Goal: Communication & Community: Answer question/provide support

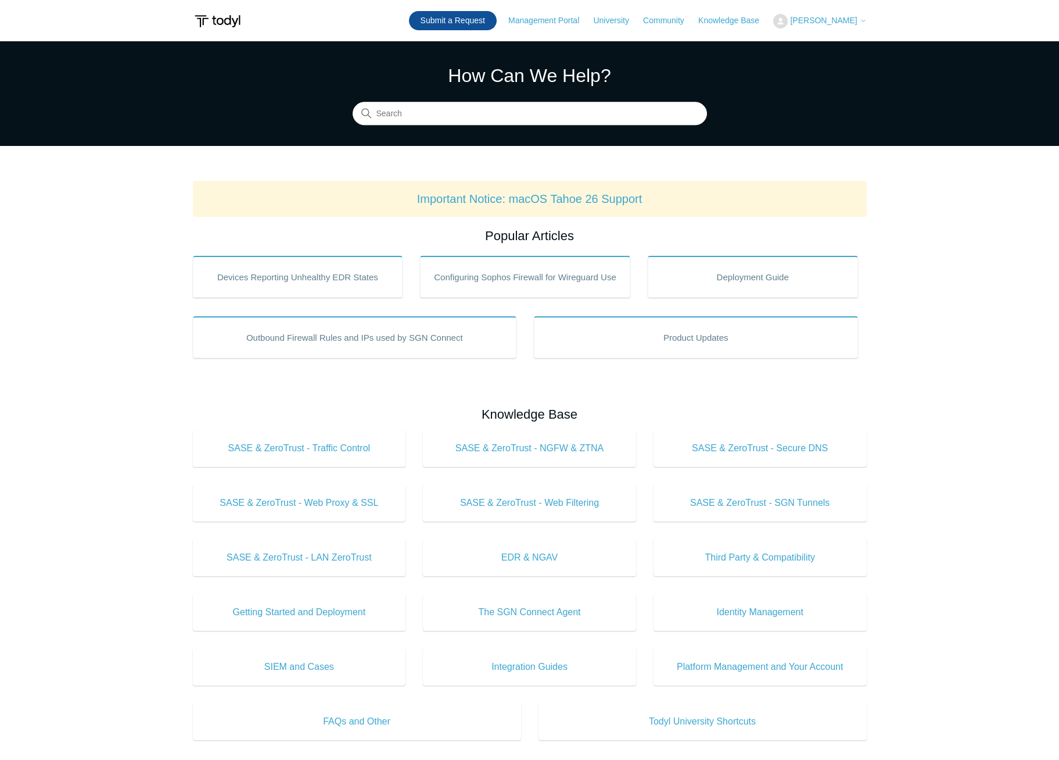
click at [460, 18] on link "Submit a Request" at bounding box center [453, 20] width 88 height 19
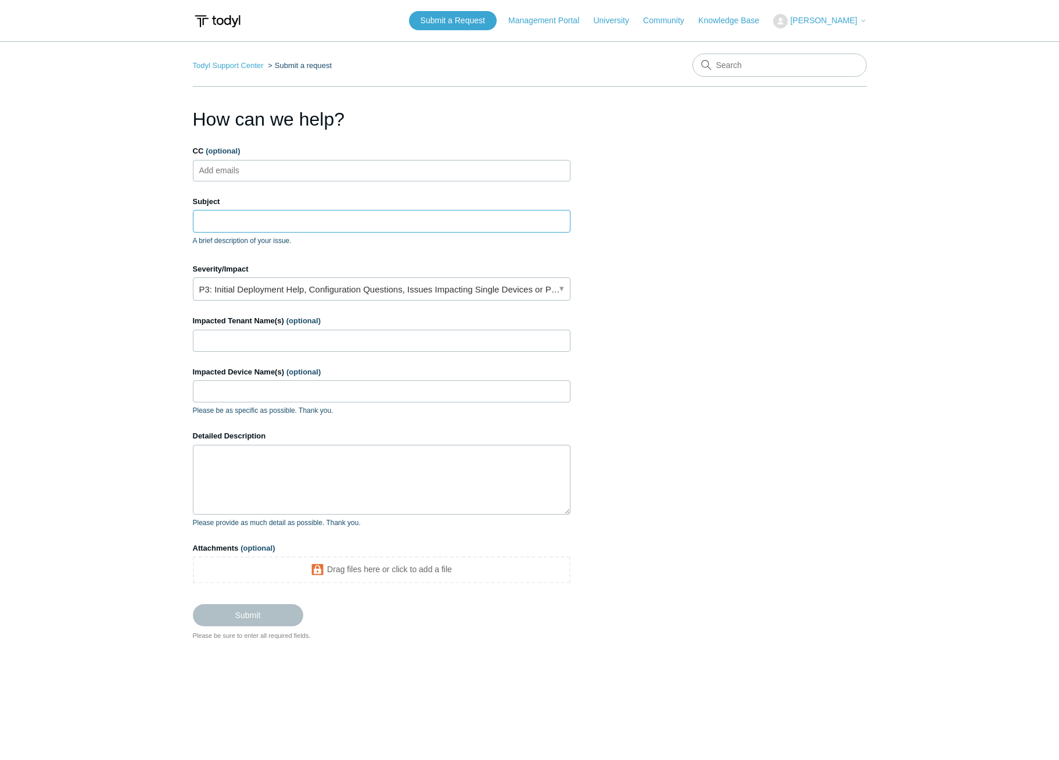
click at [255, 221] on input "Subject" at bounding box center [382, 221] width 378 height 22
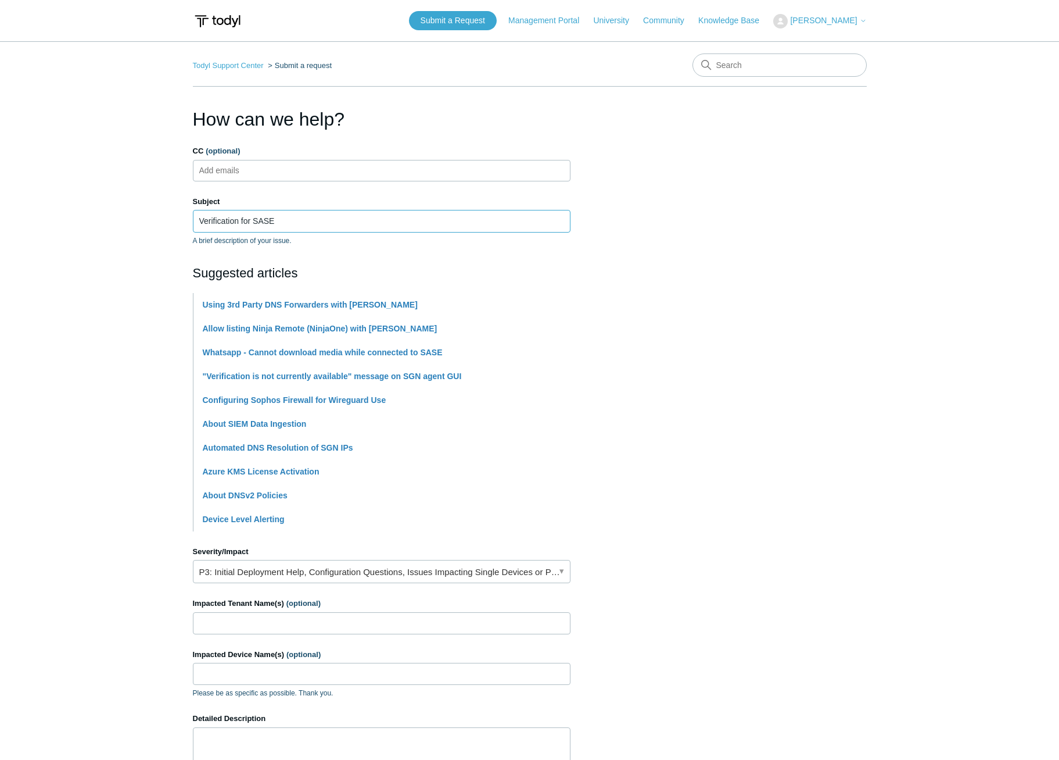
type input "Verification for SASE"
click at [225, 626] on input "Impacted Tenant Name(s) (optional)" at bounding box center [382, 623] width 378 height 22
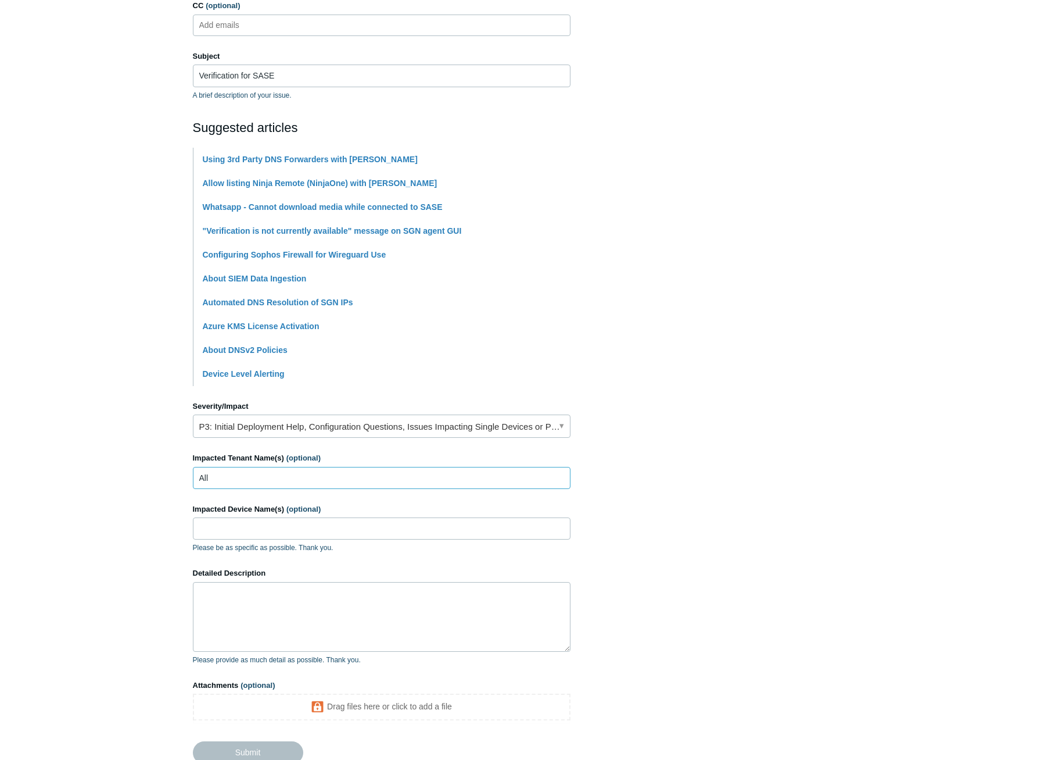
scroll to position [174, 0]
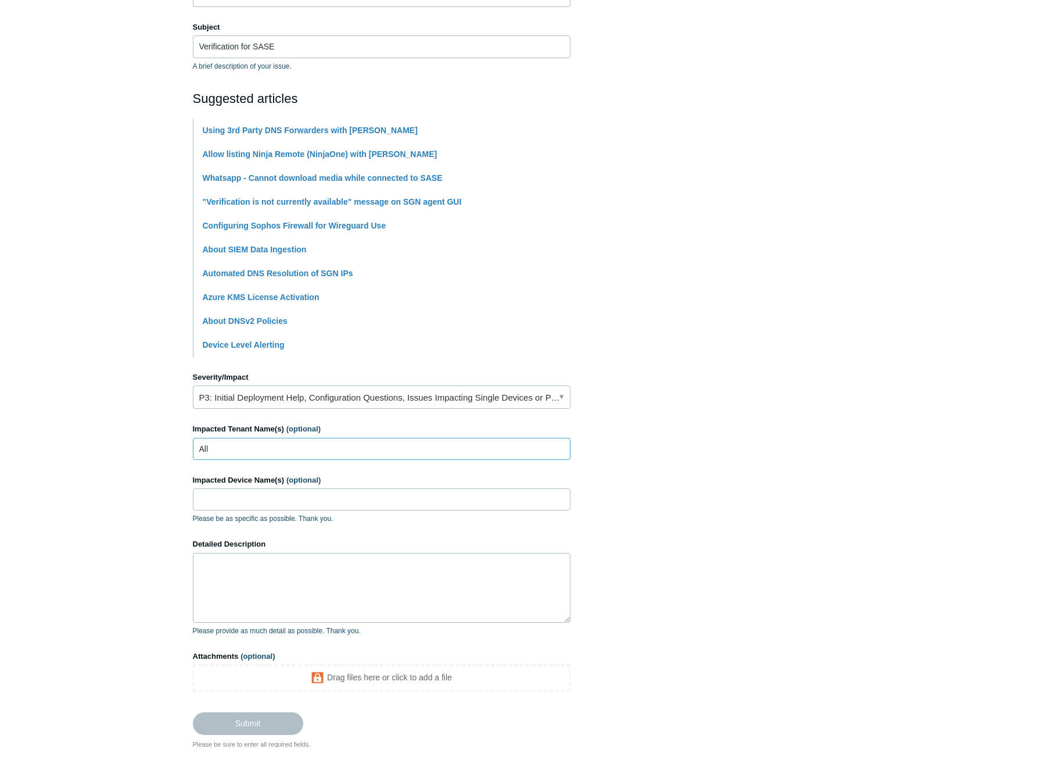
type input "All"
click at [244, 502] on input "Impacted Device Name(s) (optional)" at bounding box center [382, 499] width 378 height 22
type input "All"
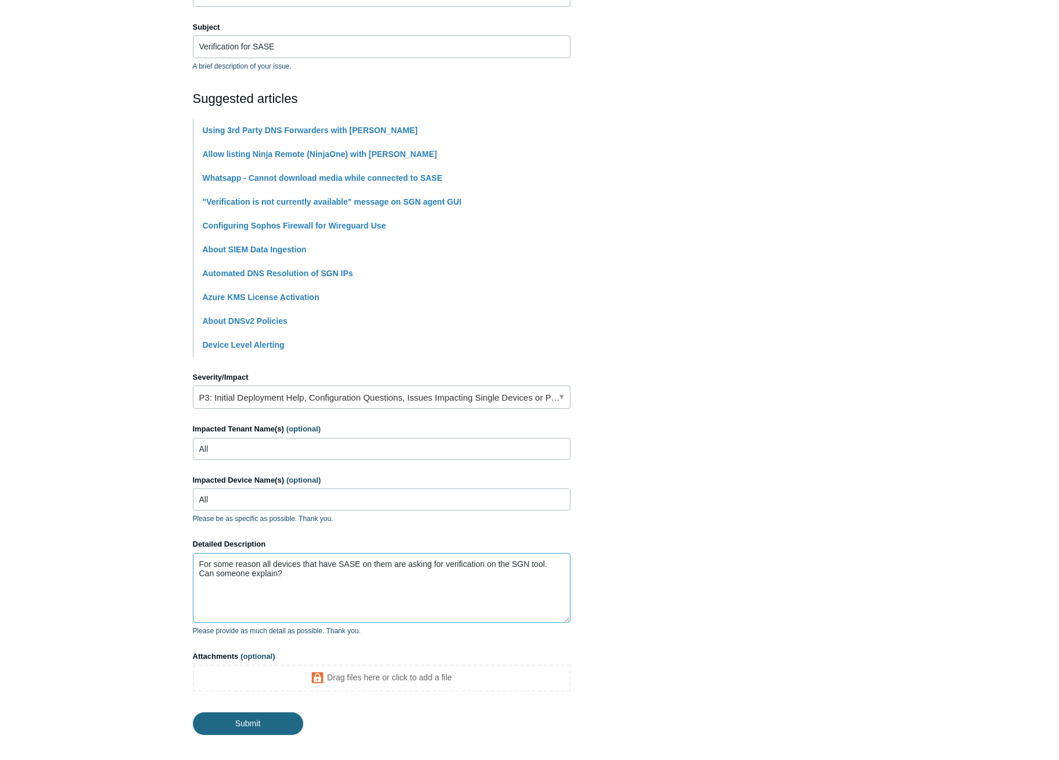
type textarea "For some reason all devices that have SASE on them are asking for verification …"
click at [268, 718] on input "Submit" at bounding box center [248, 723] width 110 height 23
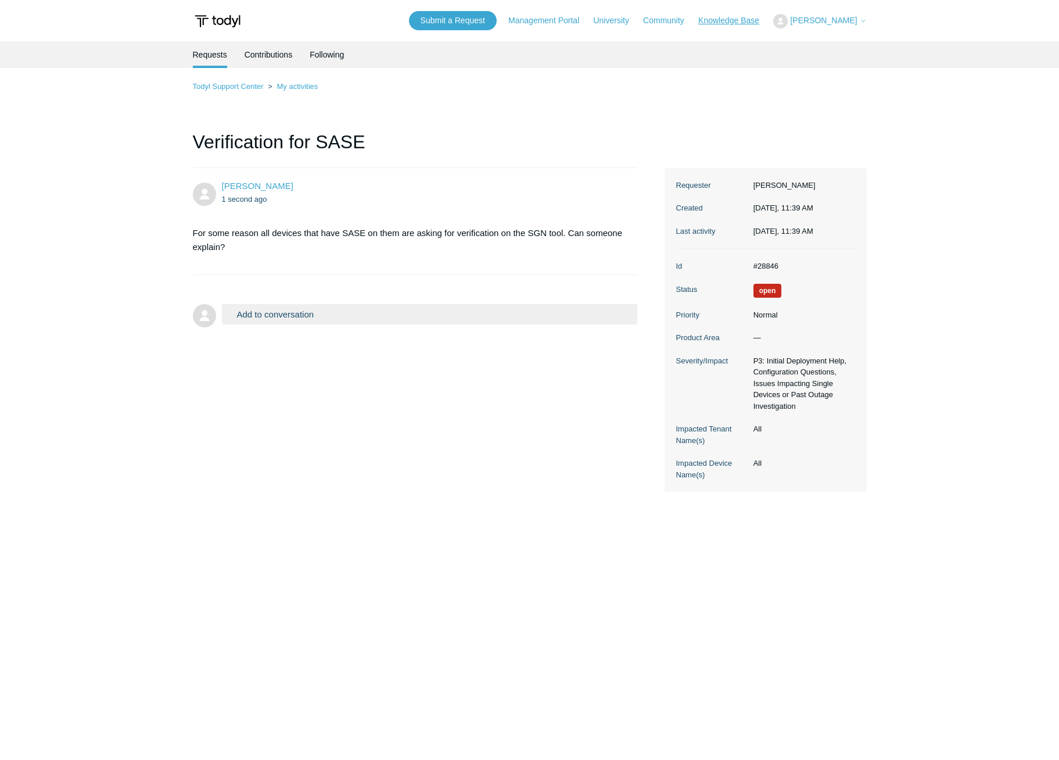
click at [732, 25] on link "Knowledge Base" at bounding box center [735, 21] width 73 height 12
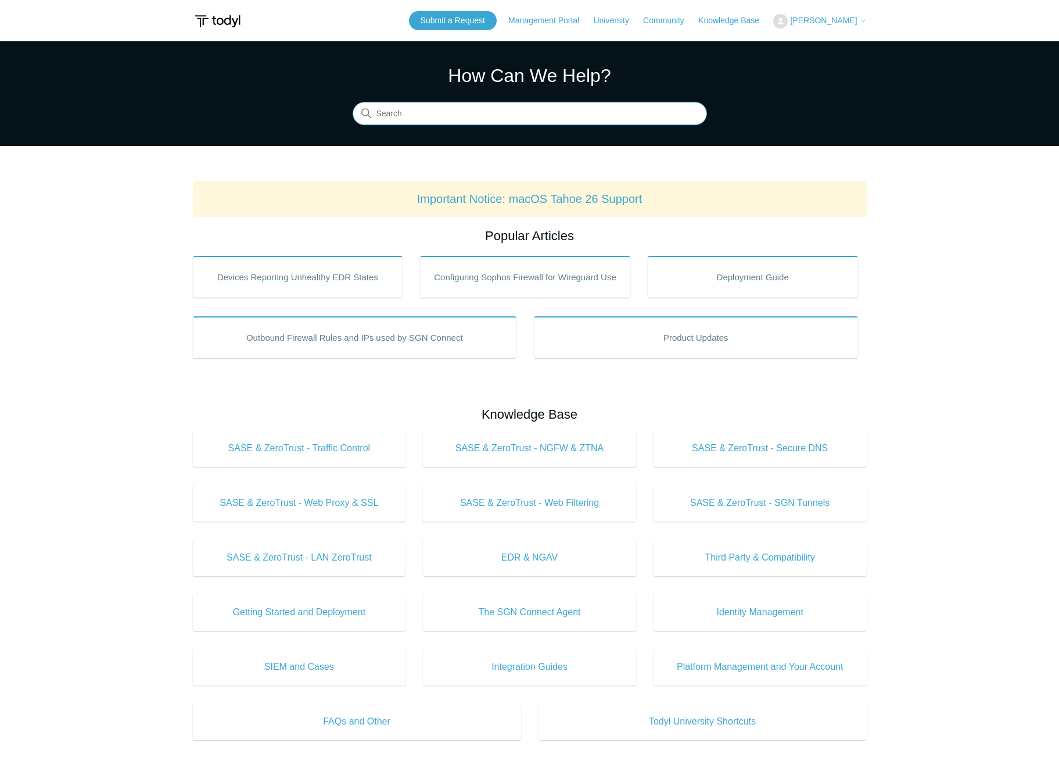
click at [415, 113] on input "Search" at bounding box center [530, 113] width 355 height 23
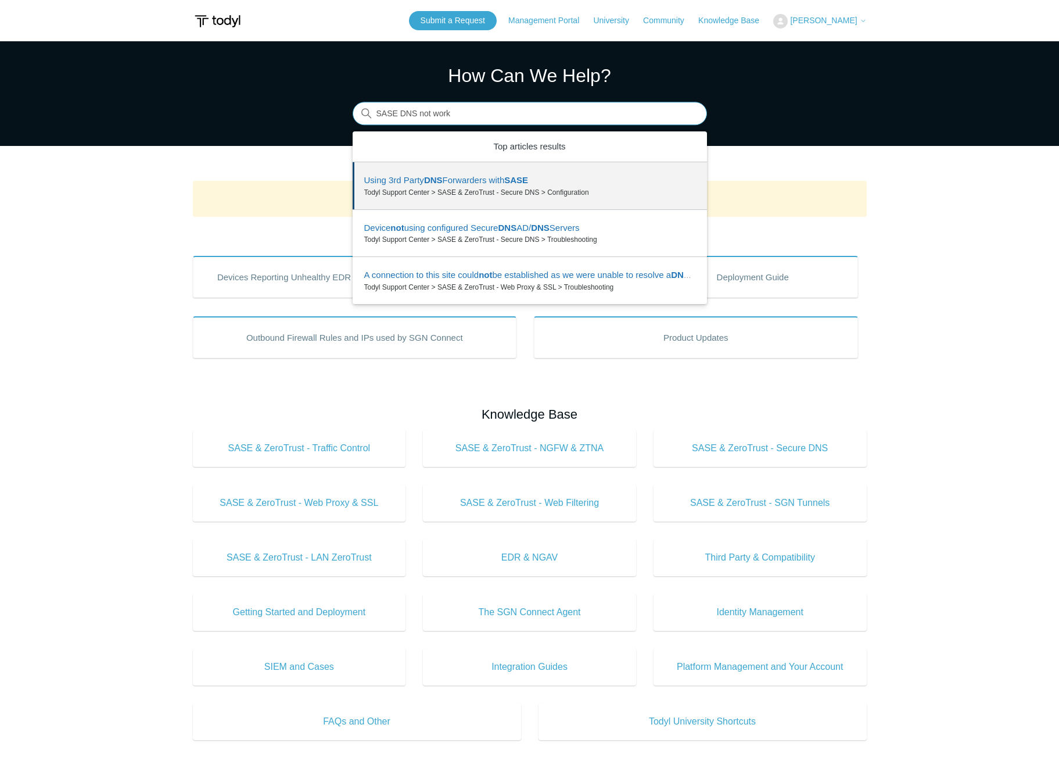
drag, startPoint x: 457, startPoint y: 119, endPoint x: 410, endPoint y: 123, distance: 47.2
click at [409, 121] on input "SASE DNS not work" at bounding box center [530, 113] width 355 height 23
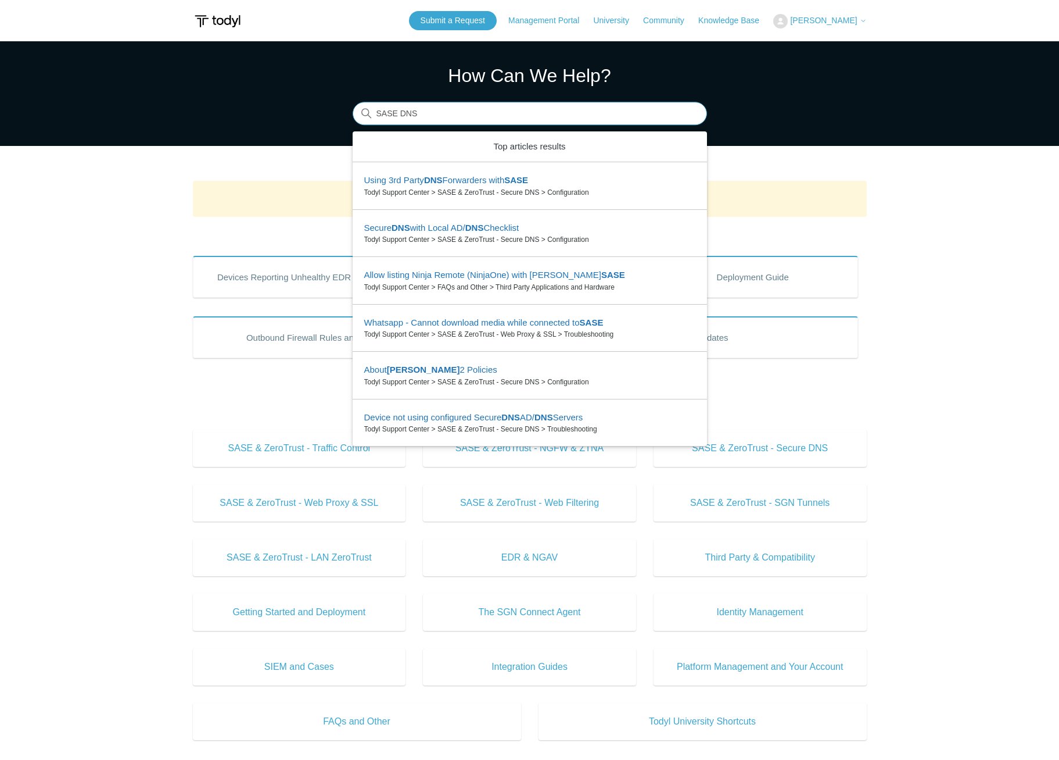
type input "SASE DNS"
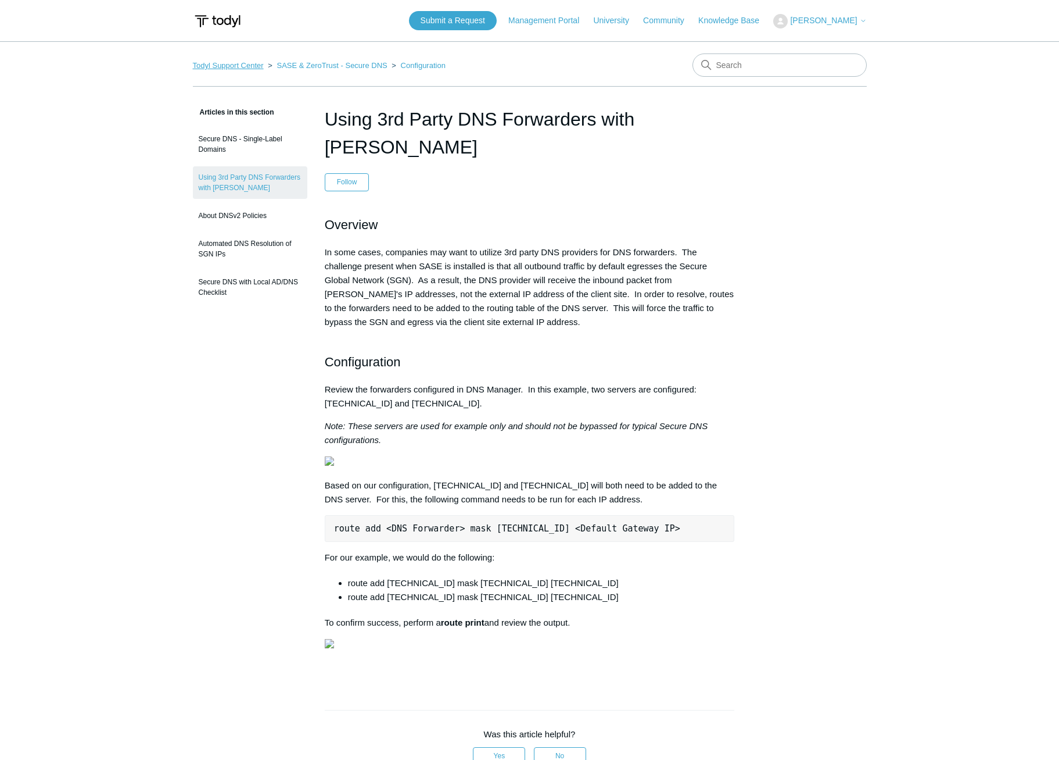
click at [220, 69] on link "Todyl Support Center" at bounding box center [228, 65] width 71 height 9
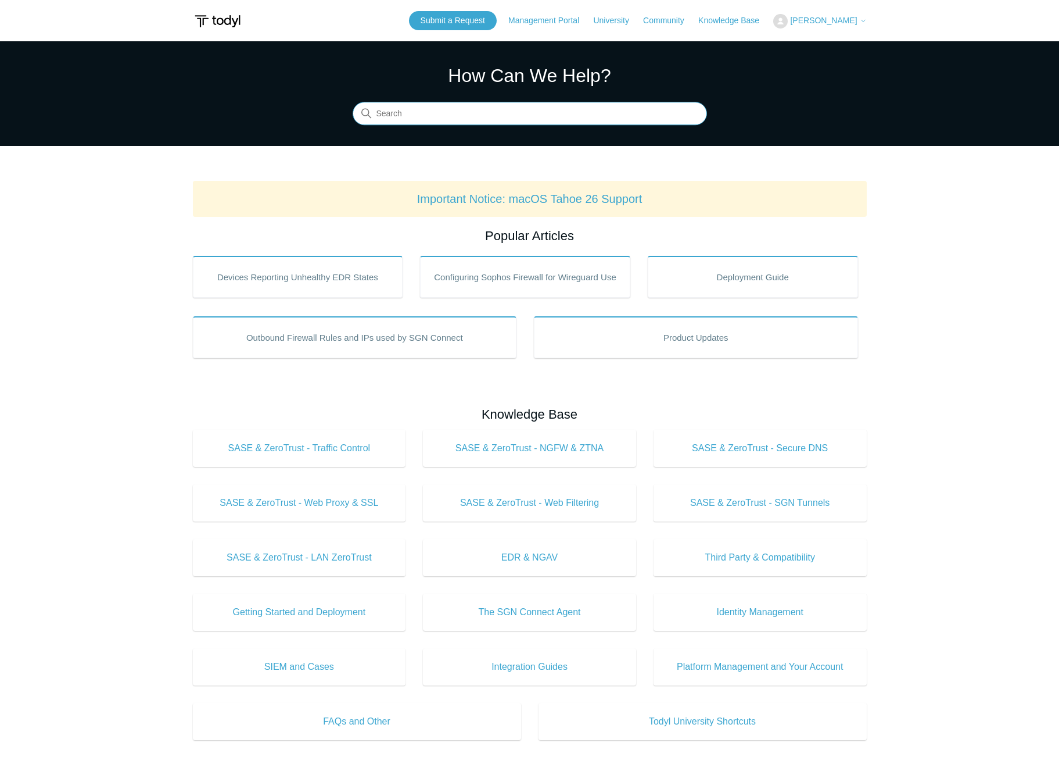
click at [441, 114] on input "Search" at bounding box center [530, 113] width 355 height 23
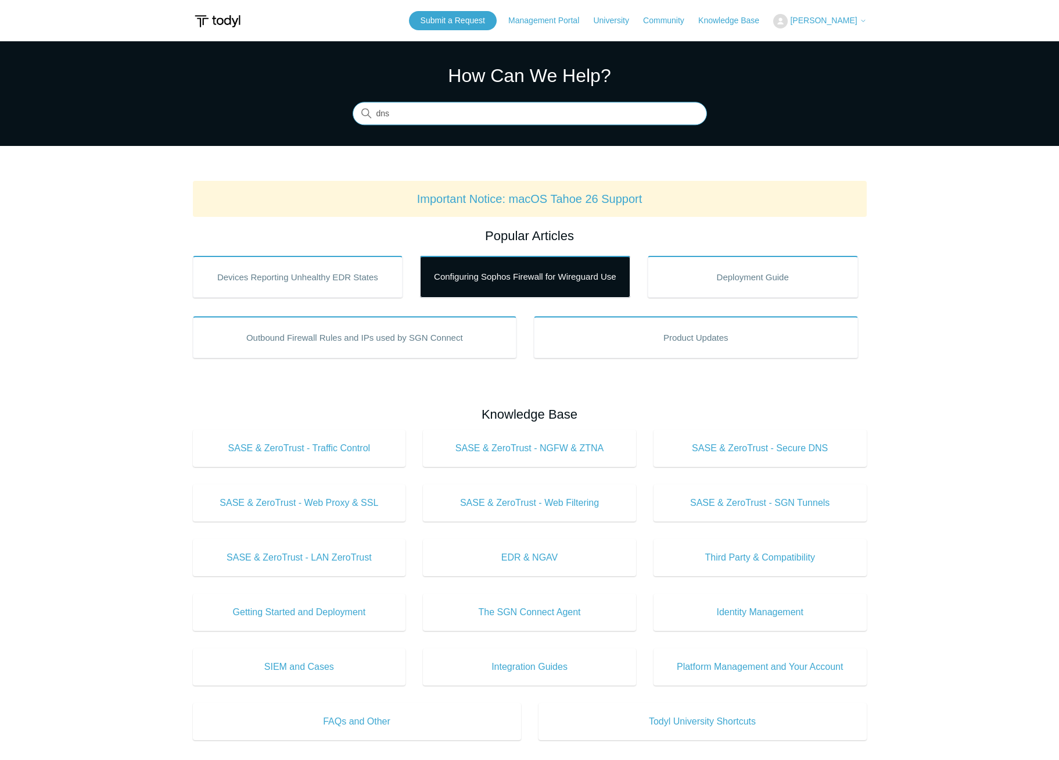
type input "dns"
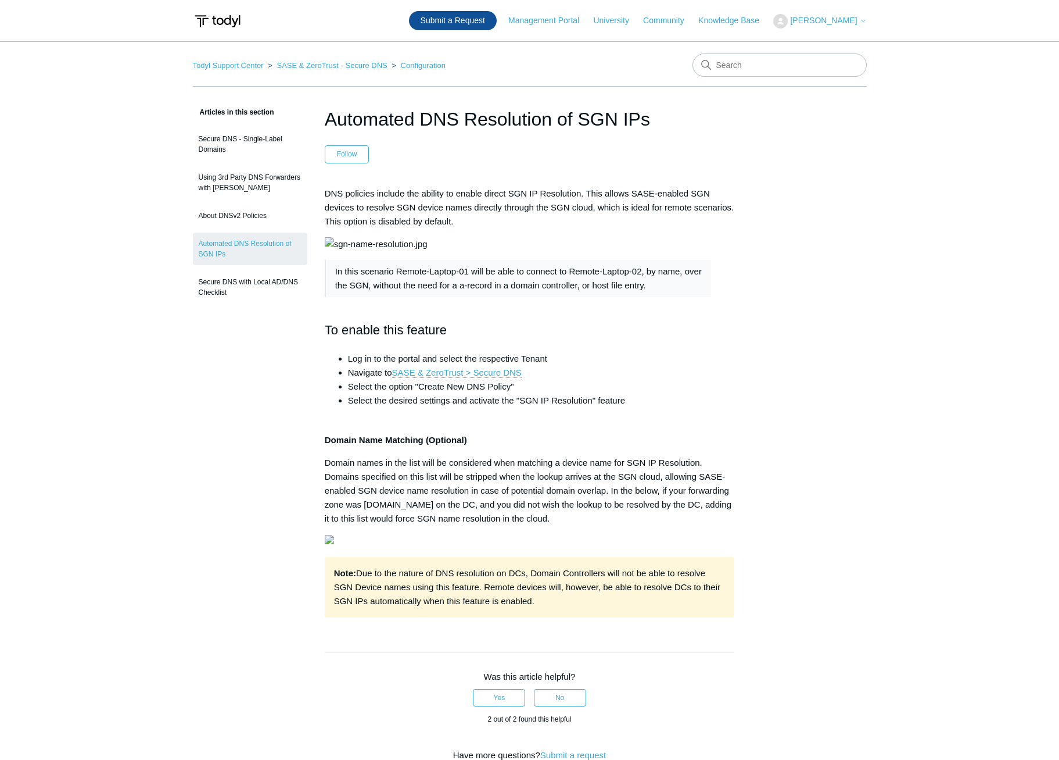
click at [467, 27] on link "Submit a Request" at bounding box center [453, 20] width 88 height 19
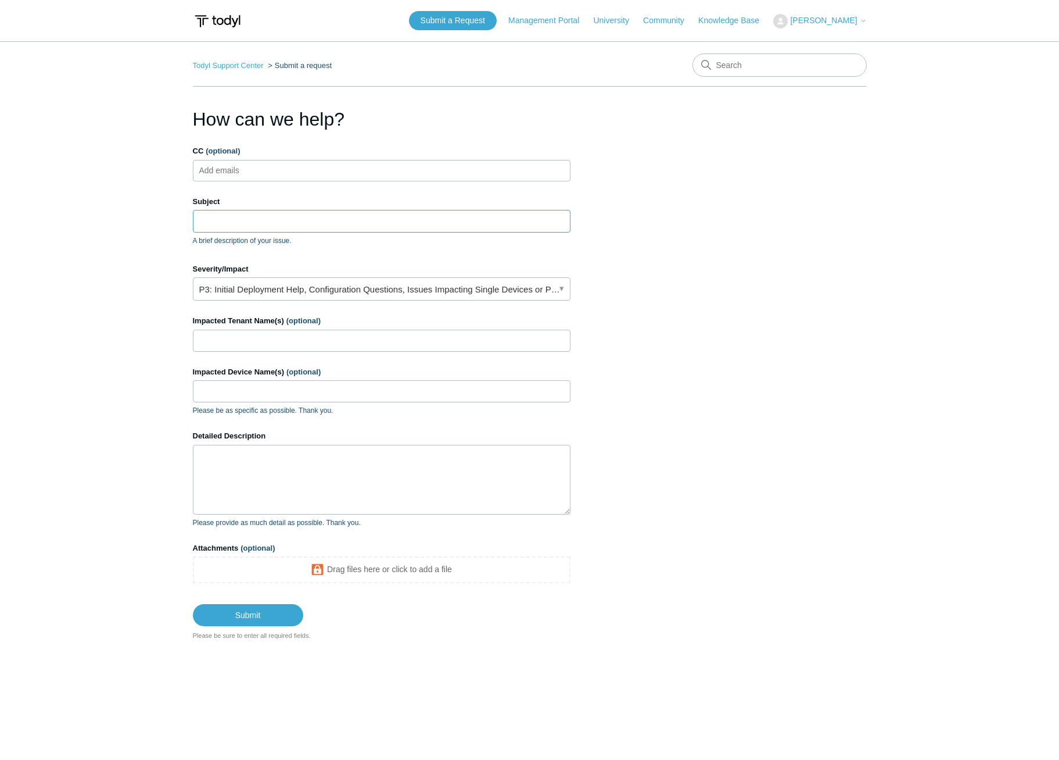
click at [294, 219] on input "Subject" at bounding box center [382, 221] width 378 height 22
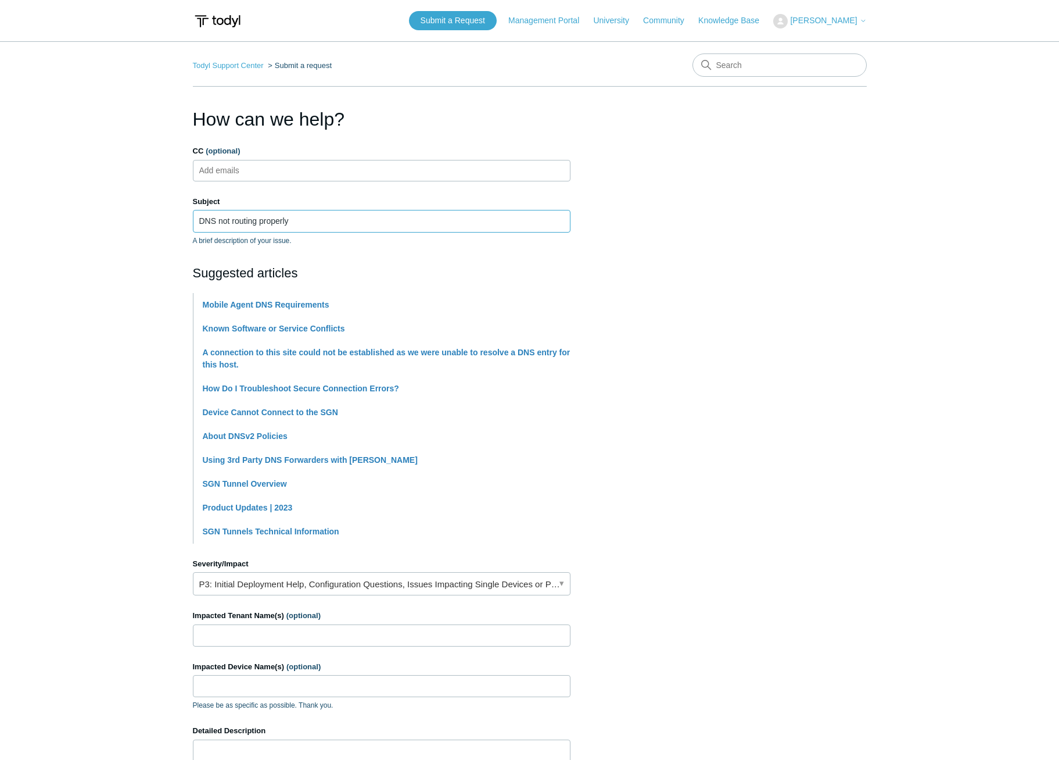
type input "DNS not routing properly"
click at [162, 431] on main "Todyl Support Center Submit a request How can we help? CC (optional) Add emails…" at bounding box center [529, 488] width 1059 height 894
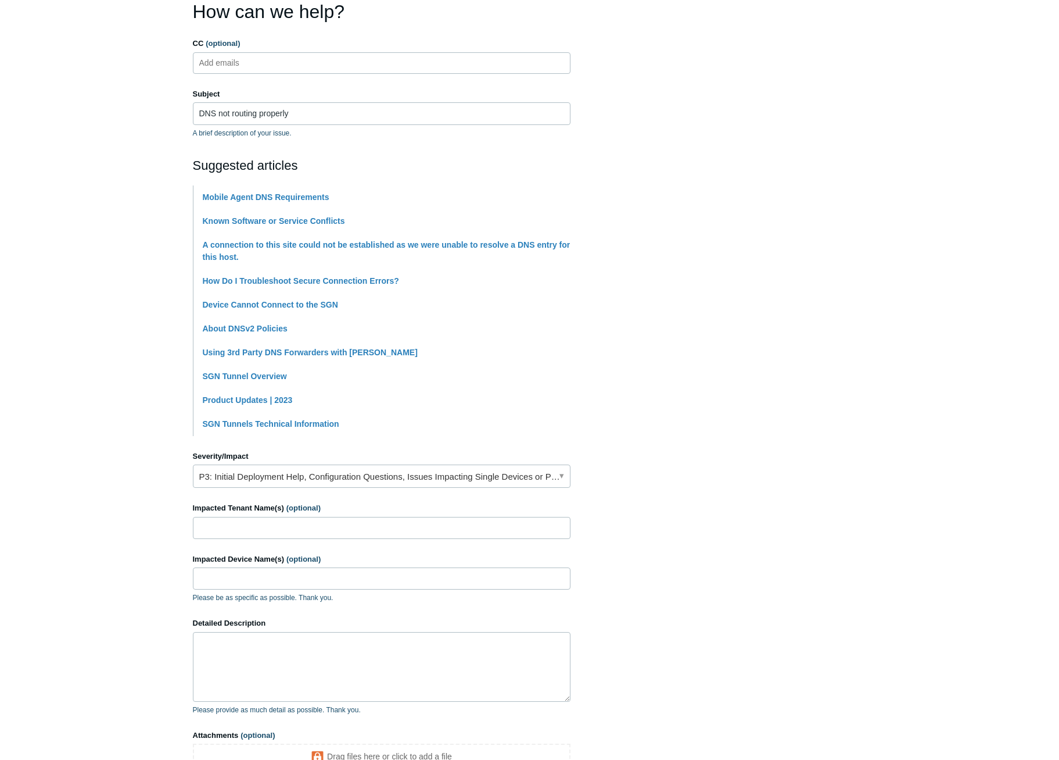
scroll to position [174, 0]
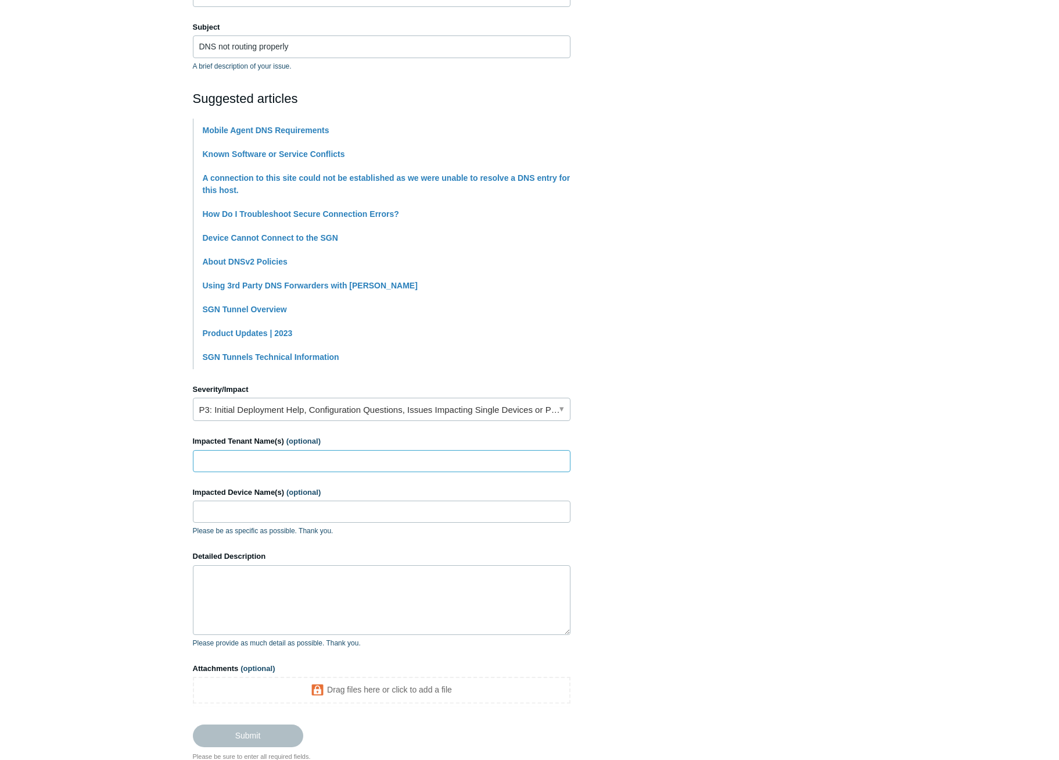
drag, startPoint x: 262, startPoint y: 449, endPoint x: 262, endPoint y: 456, distance: 7.0
click at [262, 456] on input "Impacted Tenant Name(s) (optional)" at bounding box center [382, 461] width 378 height 22
type input "Health Delegates"
type input "SQL02-DEV"
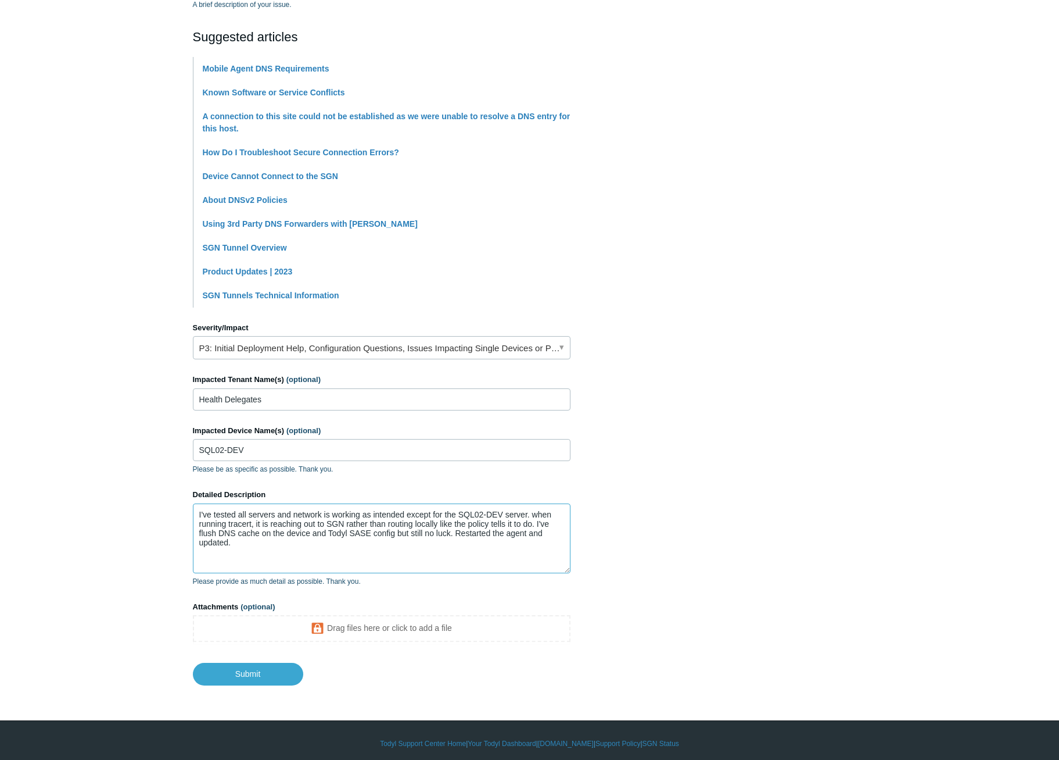
scroll to position [242, 0]
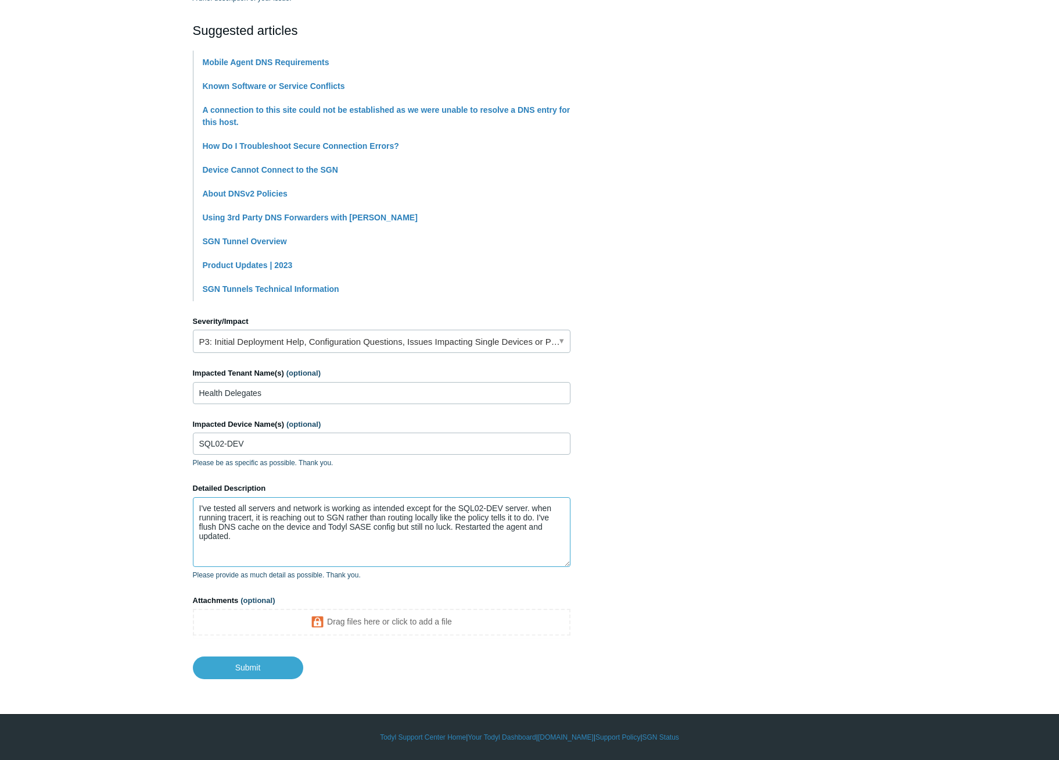
click at [532, 518] on textarea "I've tested all servers and network is working as intended except for the SQL02…" at bounding box center [382, 532] width 378 height 70
click at [500, 532] on textarea "I've tested all servers and network is working as intended except for the SQL02…" at bounding box center [382, 532] width 378 height 70
click at [470, 549] on textarea "I've tested all servers and network is working as intended except for the SQL02…" at bounding box center [382, 532] width 378 height 70
click at [535, 534] on textarea "I've tested all servers and network is working as intended except for the SQL02…" at bounding box center [382, 532] width 378 height 70
click at [538, 540] on textarea "I've tested all servers and network is working as intended except for the SQL02…" at bounding box center [382, 532] width 378 height 70
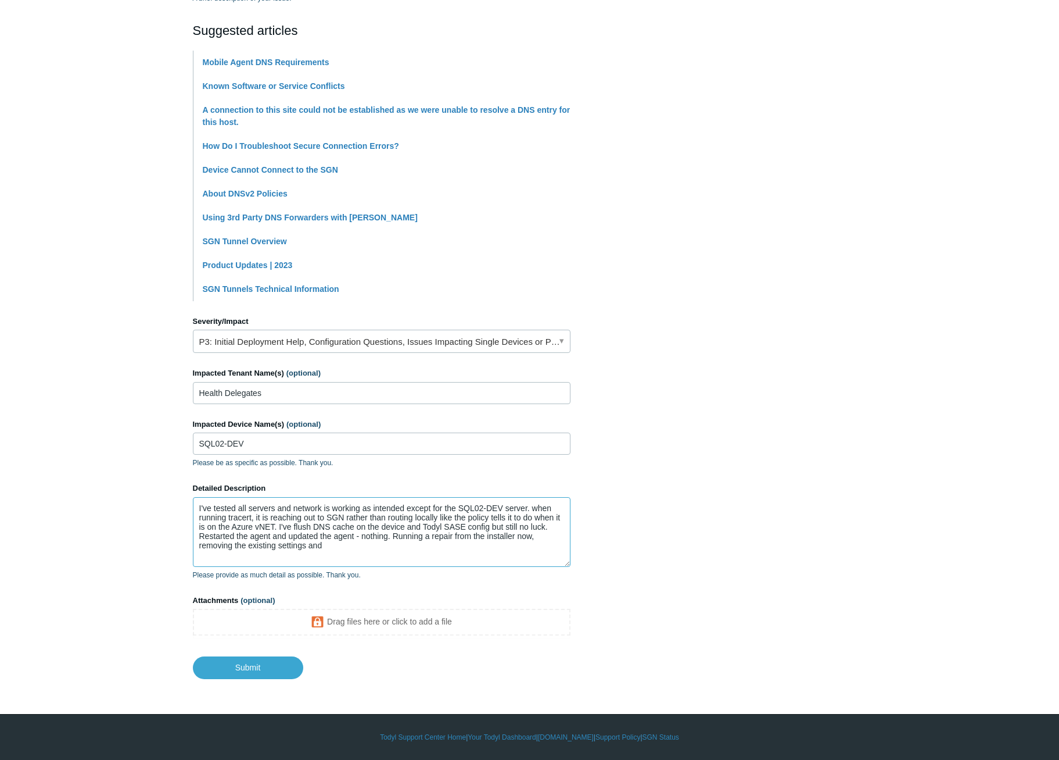
drag, startPoint x: 333, startPoint y: 540, endPoint x: 343, endPoint y: 555, distance: 17.6
click at [334, 541] on textarea "I've tested all servers and network is working as intended except for the SQL02…" at bounding box center [382, 532] width 378 height 70
click at [341, 551] on textarea "I've tested all servers and network is working as intended except for the SQL02…" at bounding box center [382, 532] width 378 height 70
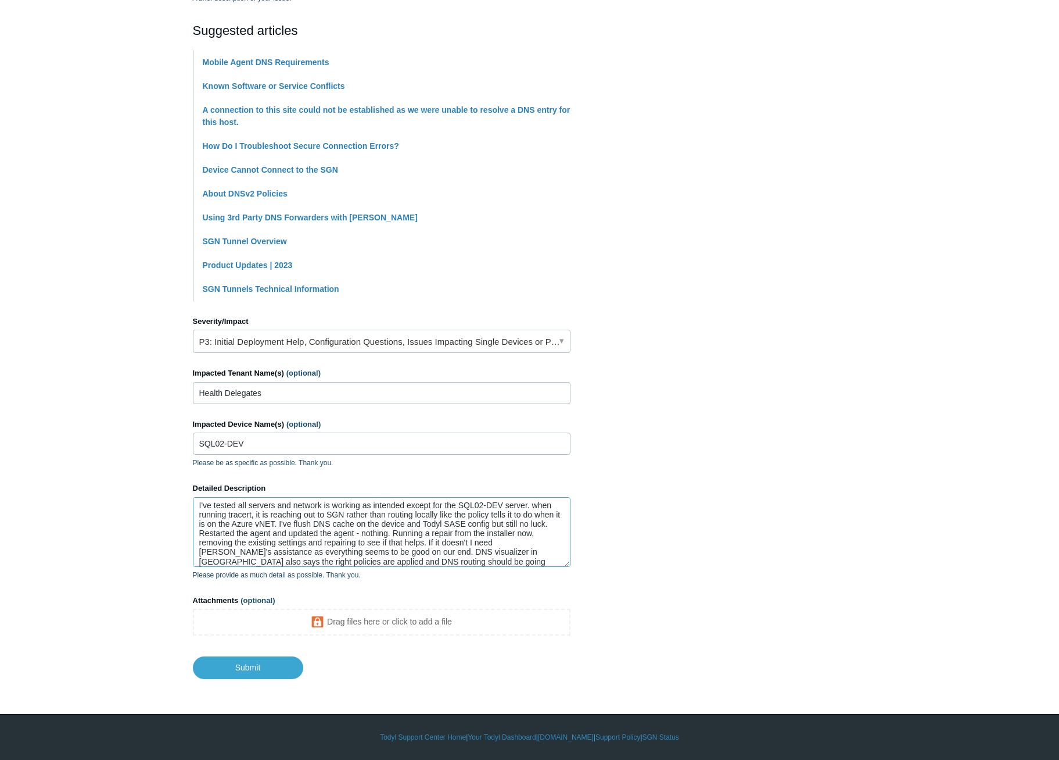
type textarea "I've tested all servers and network is working as intended except for the SQL02…"
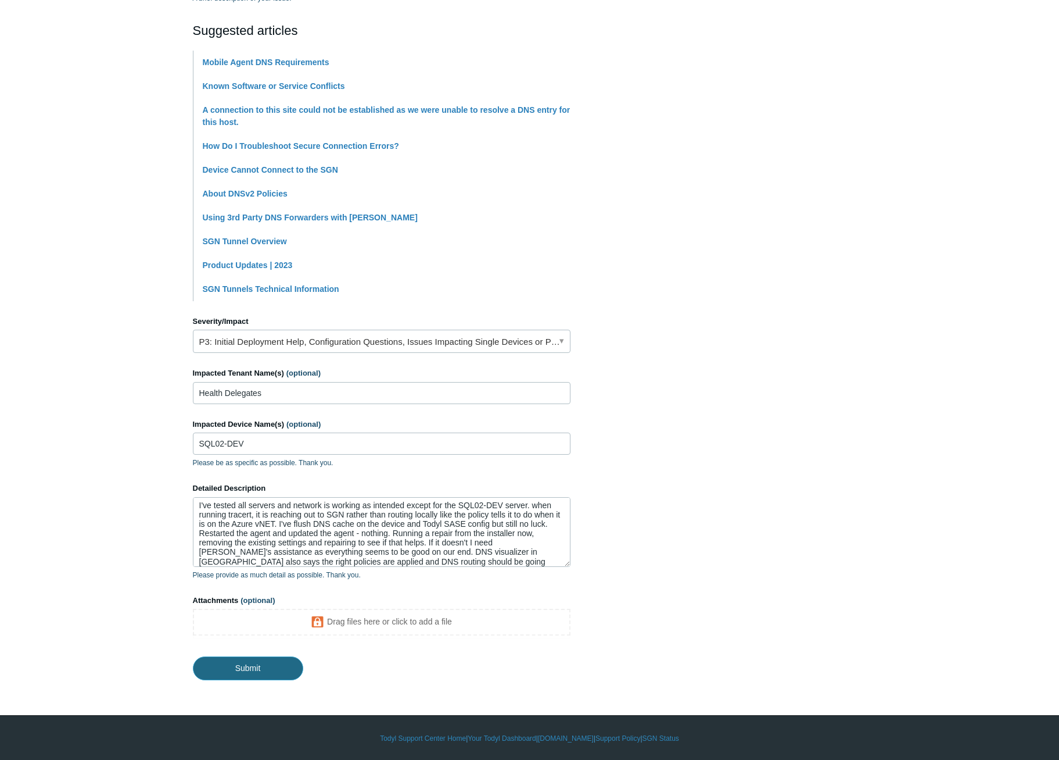
click at [292, 668] on input "Submit" at bounding box center [248, 667] width 110 height 23
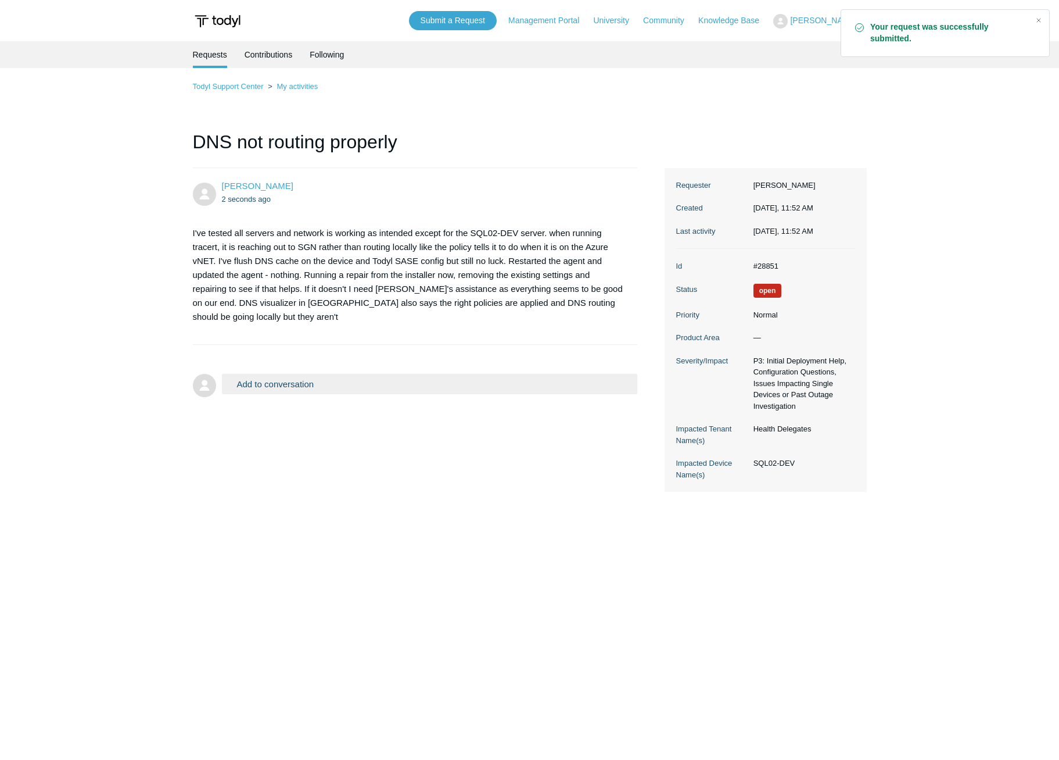
click at [998, 195] on main "Requests Contributions Following Todyl Support Center My activities DNS not rou…" at bounding box center [529, 382] width 1059 height 683
click at [298, 91] on ol "Todyl Support Center My activities" at bounding box center [530, 86] width 674 height 13
click at [300, 87] on link "My activities" at bounding box center [297, 86] width 41 height 9
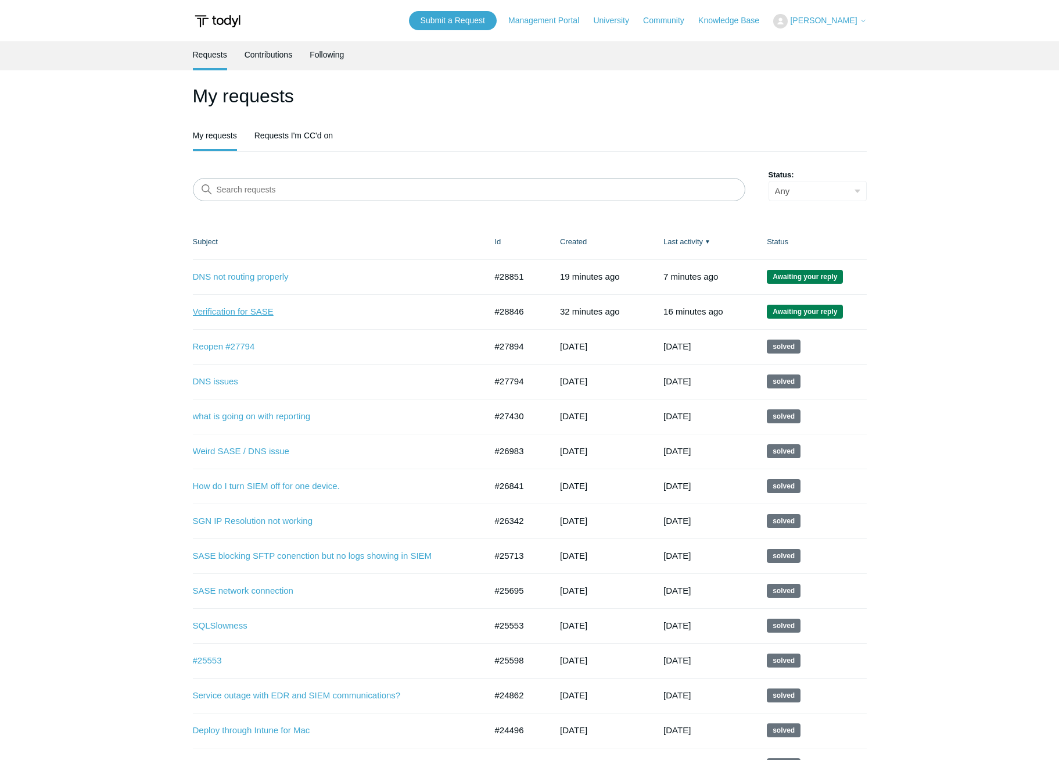
click at [249, 314] on link "Verification for SASE" at bounding box center [331, 311] width 276 height 13
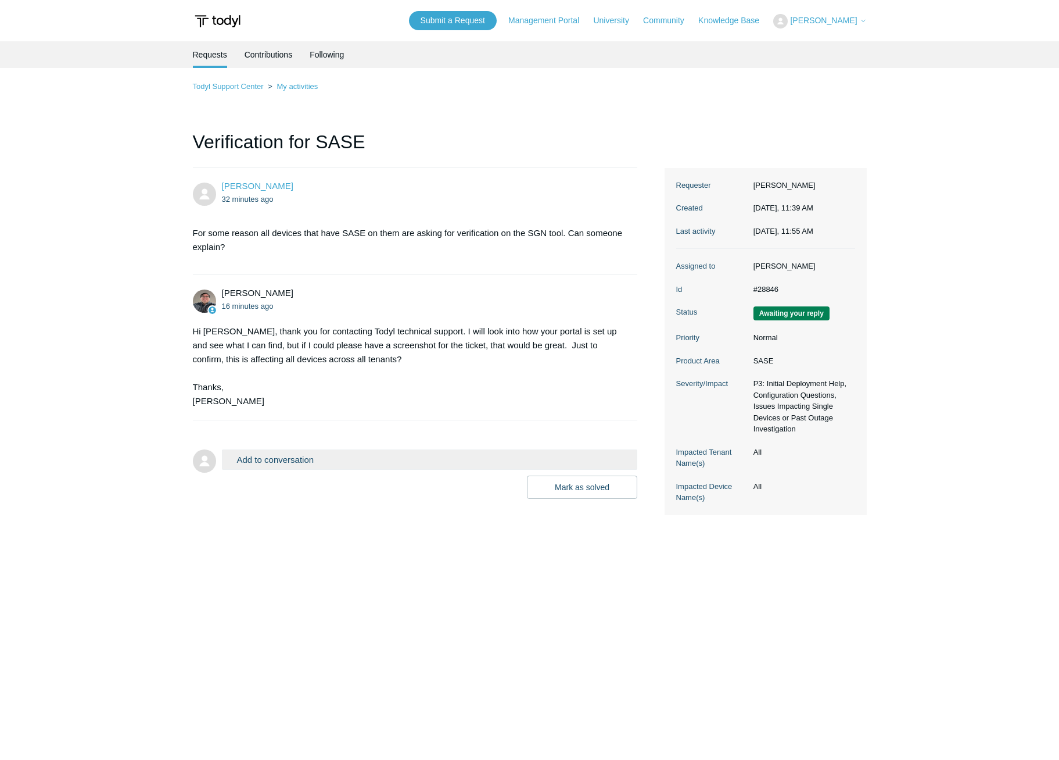
click at [1010, 16] on body "Skip to main content Submit a Request Management Portal University Community Kn…" at bounding box center [529, 402] width 1059 height 805
click at [379, 458] on button "Add to conversation" at bounding box center [430, 459] width 416 height 20
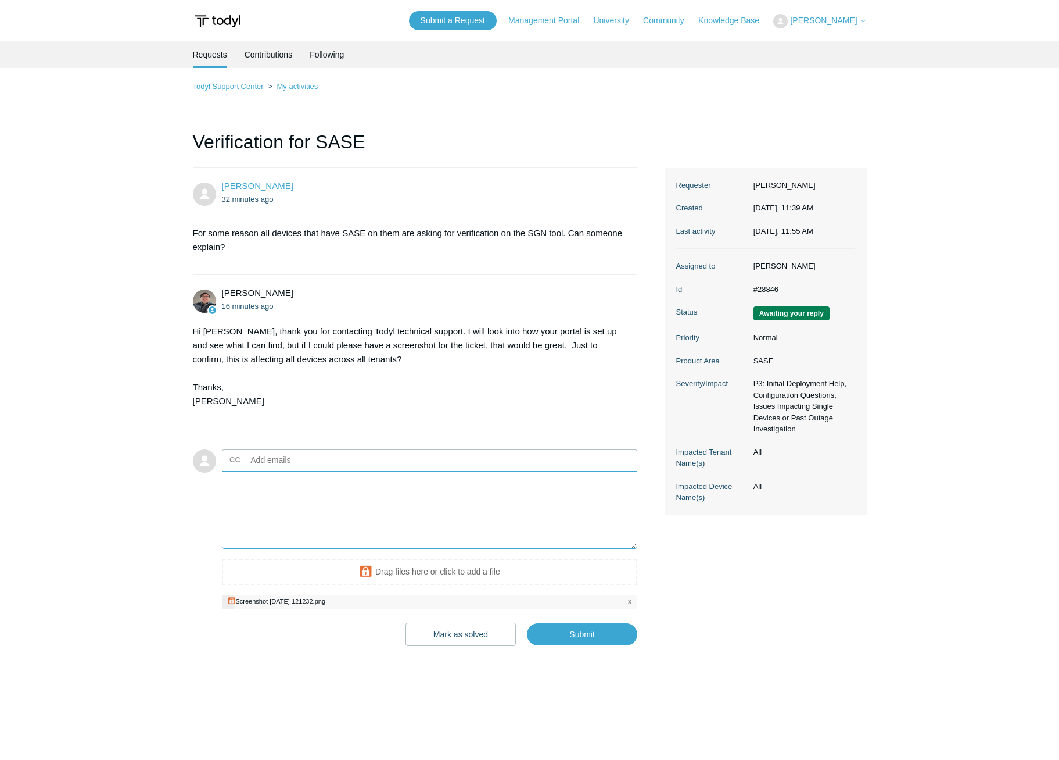
click at [325, 495] on textarea "Add your reply" at bounding box center [430, 510] width 416 height 78
click at [574, 635] on input "Submit" at bounding box center [582, 634] width 110 height 23
type textarea "Correction I think only the tenants we have the Entra ID Integration for SIEM T…"
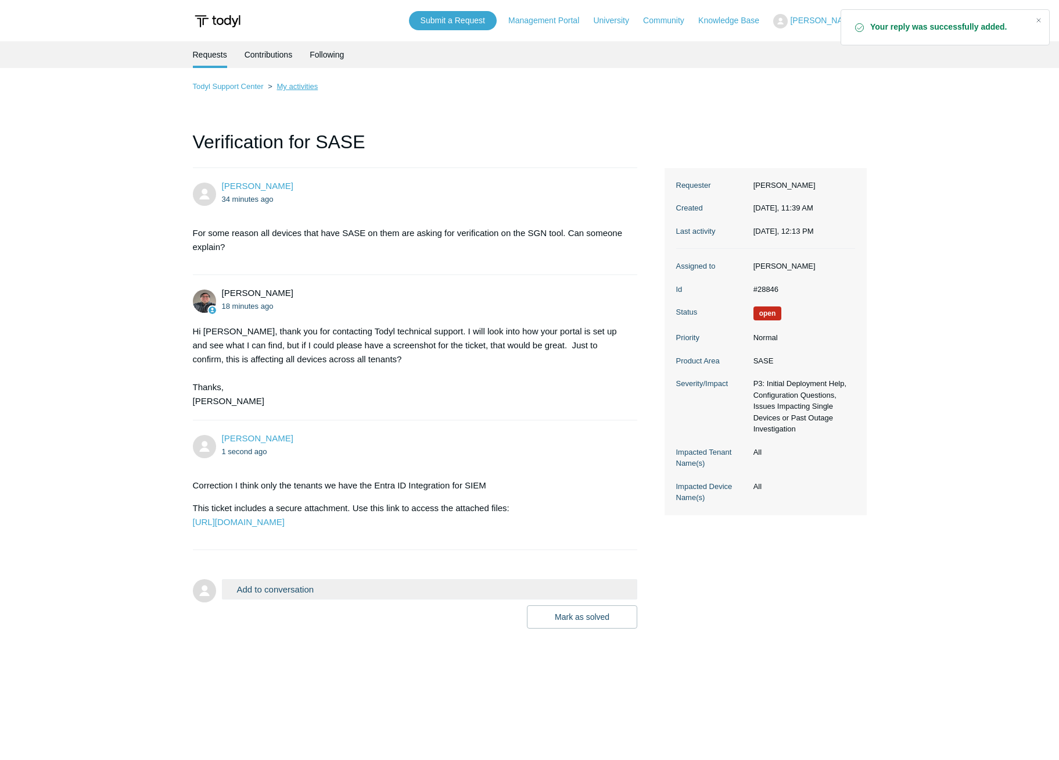
click at [289, 88] on link "My activities" at bounding box center [297, 86] width 41 height 9
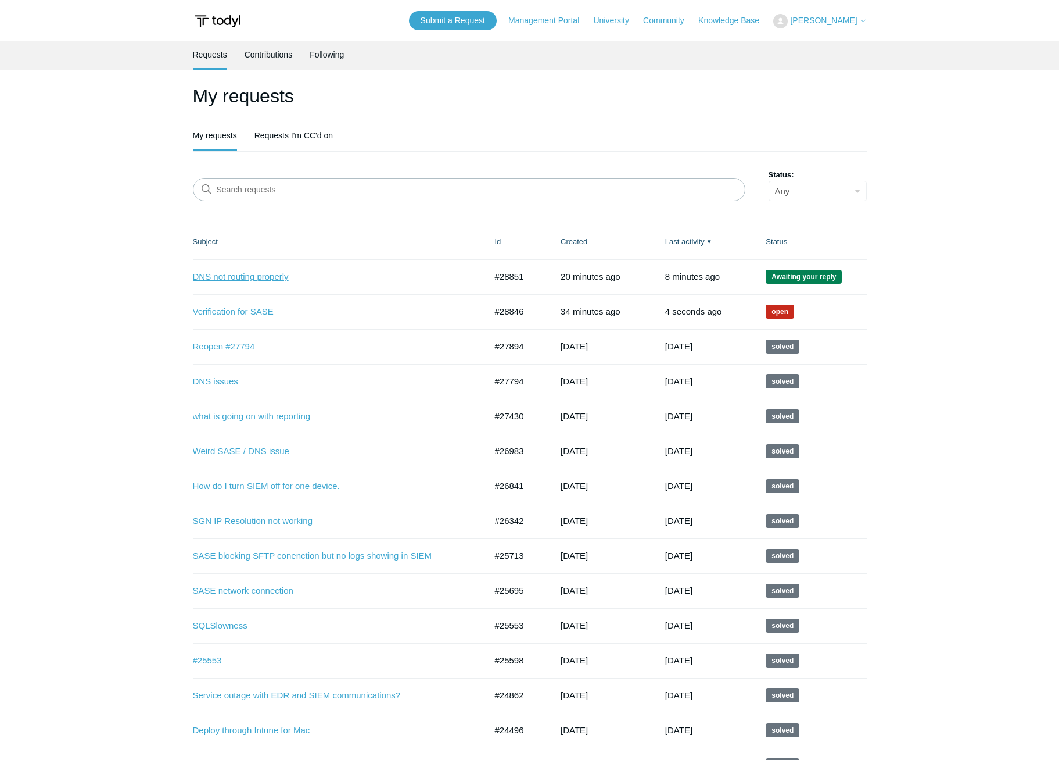
click at [246, 276] on link "DNS not routing properly" at bounding box center [331, 276] width 276 height 13
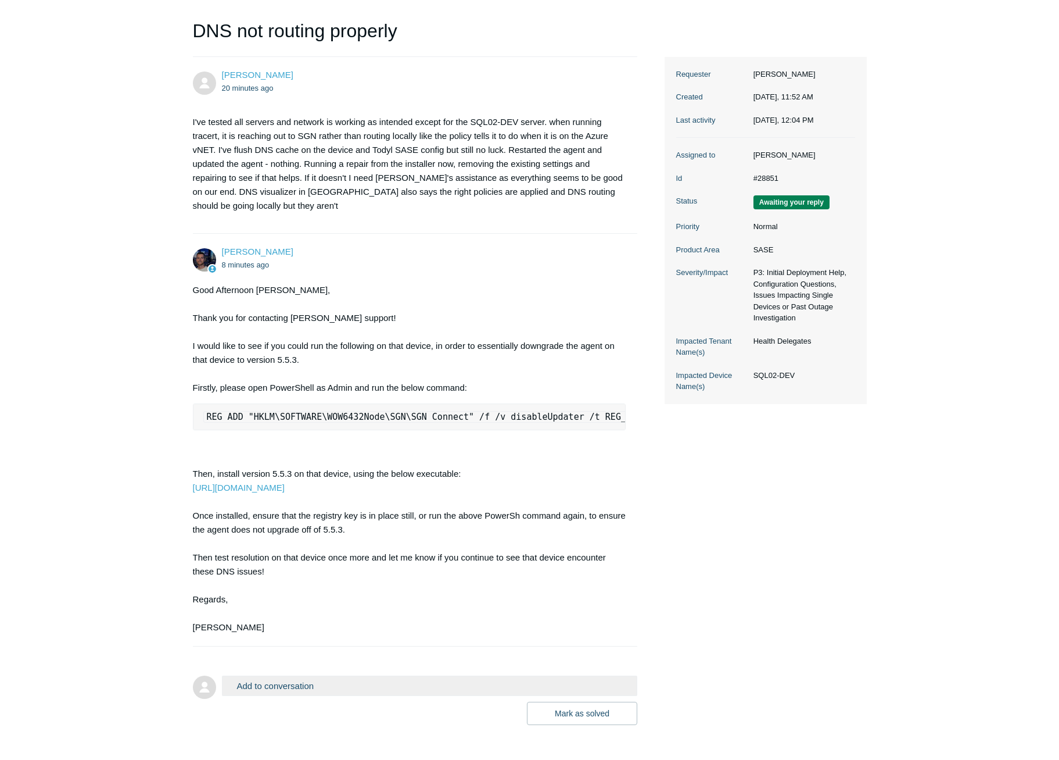
scroll to position [108, 0]
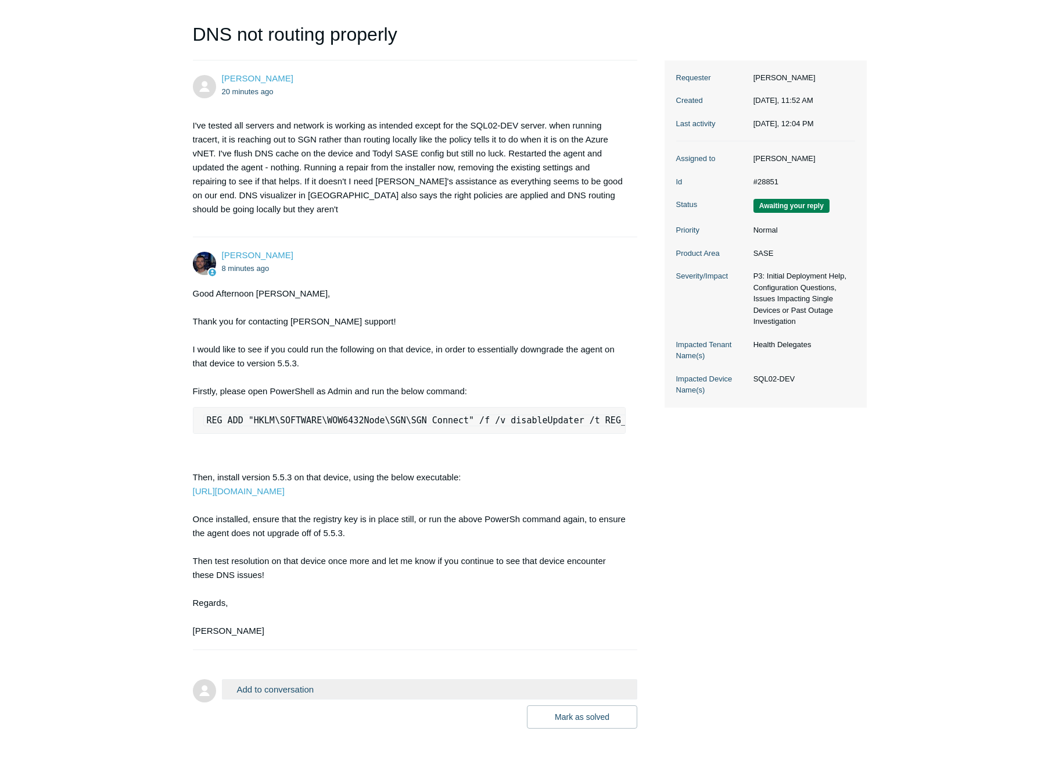
click at [534, 371] on div "Good Afternoon Andrew, Thank you for contacting Todyl support! I would like to …" at bounding box center [410, 462] width 434 height 351
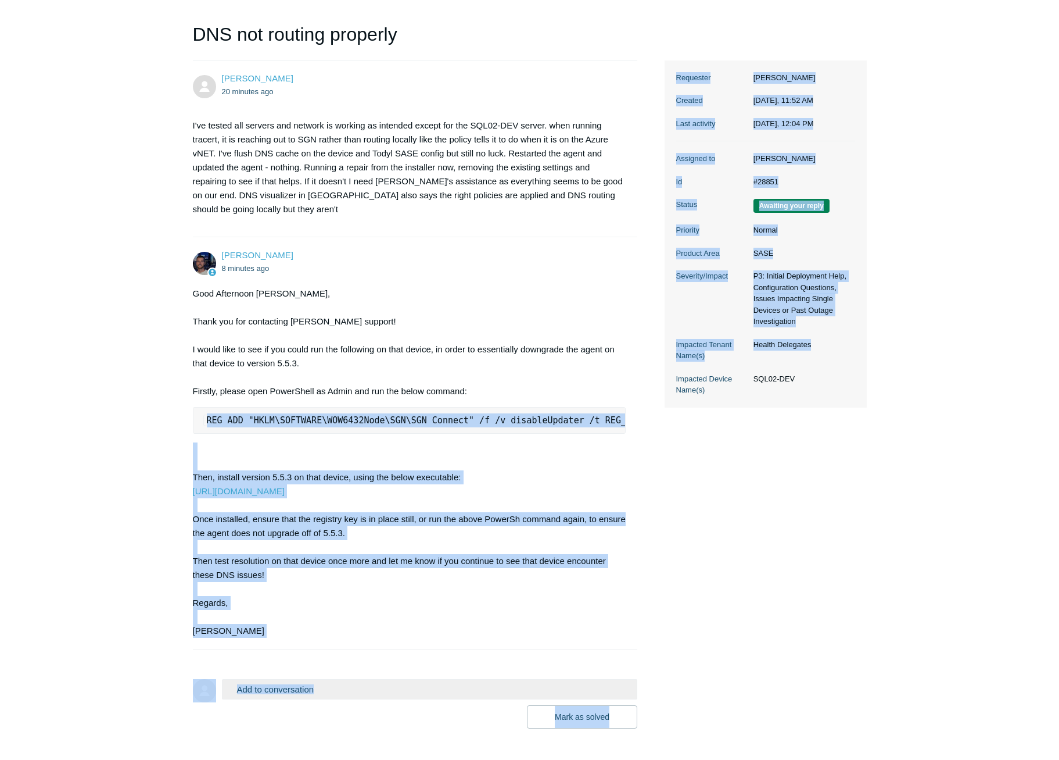
scroll to position [0, 12]
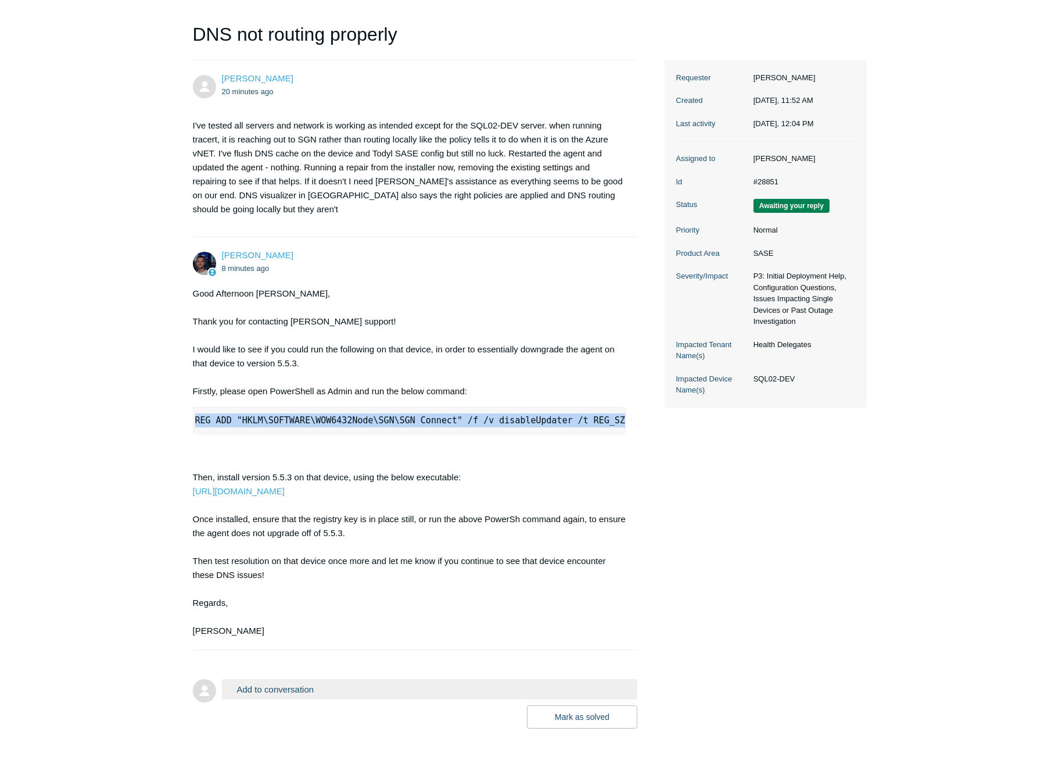
drag, startPoint x: 205, startPoint y: 417, endPoint x: 612, endPoint y: 420, distance: 407.4
click at [612, 420] on code "REG ADD "HKLM\SOFTWARE\WOW6432Node\SGN\SGN Connect" /f /v disableUpdater /t REG…" at bounding box center [424, 420] width 464 height 12
drag, startPoint x: 612, startPoint y: 420, endPoint x: 599, endPoint y: 419, distance: 12.8
copy code "REG ADD "HKLM\SOFTWARE\WOW6432Node\SGN\SGN Connect" /f /v disableUpdater /t REG…"
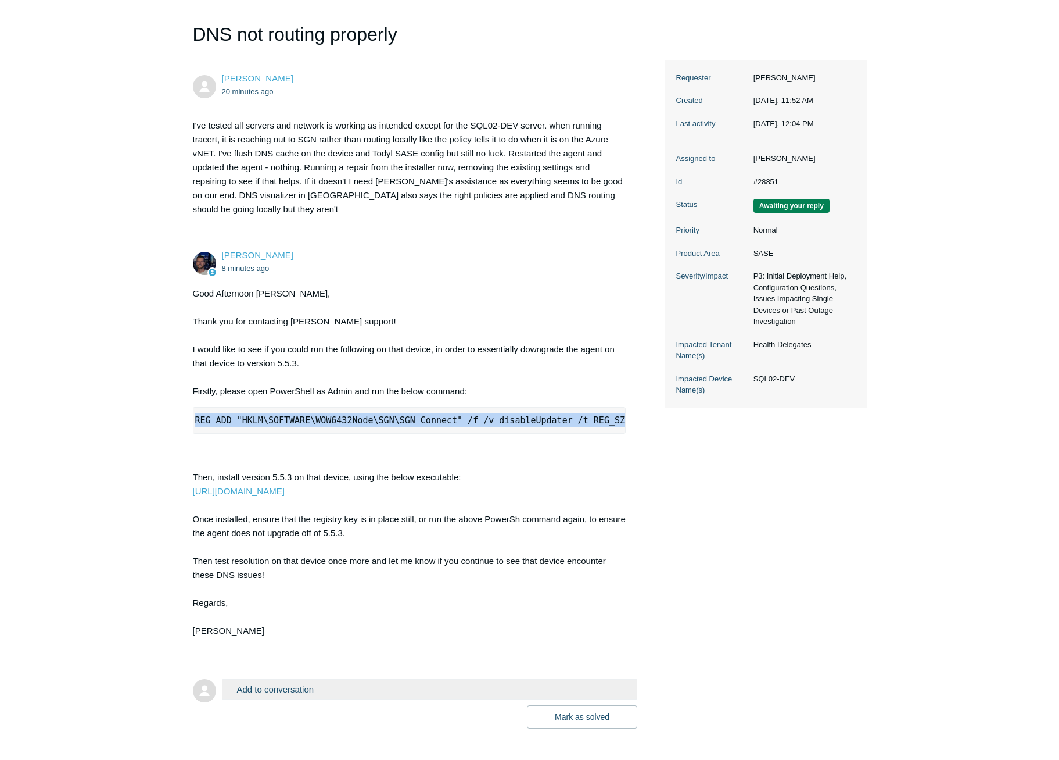
copy code "REG ADD "HKLM\SOFTWARE\WOW6432Node\SGN\SGN Connect" /f /v disableUpdater /t REG…"
click at [285, 496] on link "[URL][DOMAIN_NAME]" at bounding box center [239, 491] width 92 height 10
click at [95, 377] on main "Requests Contributions Following Todyl Support Center My activities DNS not rou…" at bounding box center [529, 331] width 1059 height 794
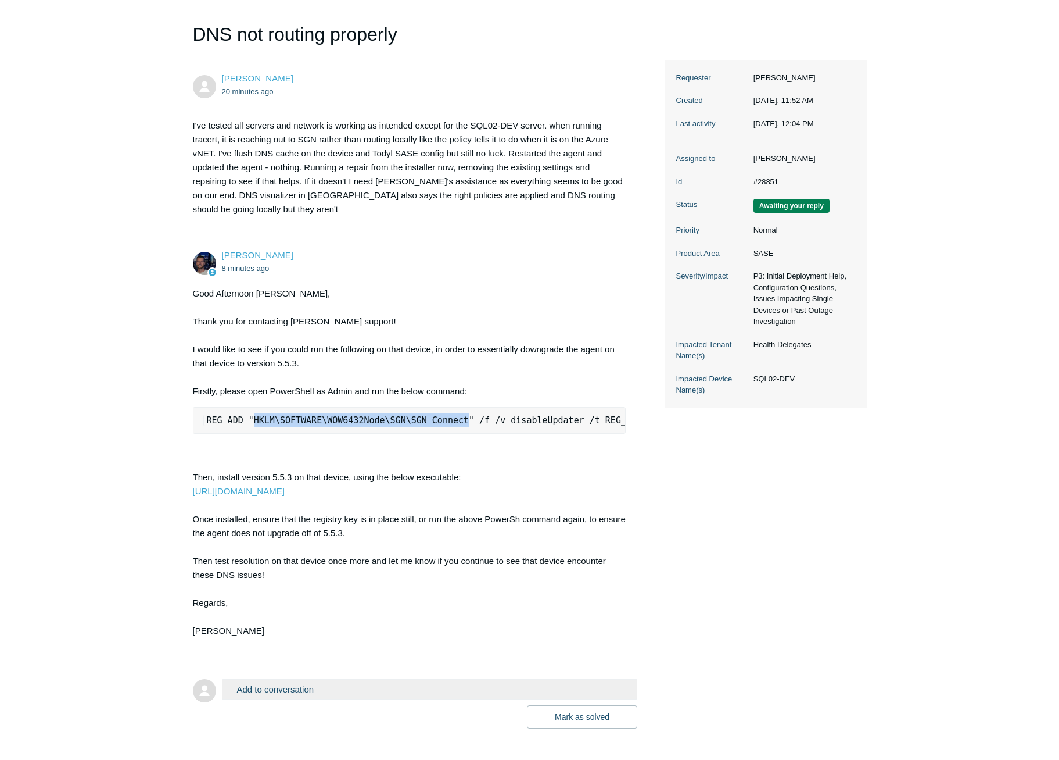
drag, startPoint x: 446, startPoint y: 420, endPoint x: 251, endPoint y: 417, distance: 195.3
click at [251, 417] on code "REG ADD "HKLM\SOFTWARE\WOW6432Node\SGN\SGN Connect" /f /v disableUpdater /t REG…" at bounding box center [435, 420] width 464 height 12
copy code "HKLM\SOFTWARE\WOW6432Node\SGN\SGN Connect"
click at [559, 315] on div "Good Afternoon Andrew, Thank you for contacting Todyl support! I would like to …" at bounding box center [410, 462] width 434 height 351
click at [485, 504] on div "Good Afternoon Andrew, Thank you for contacting Todyl support! I would like to …" at bounding box center [410, 462] width 434 height 351
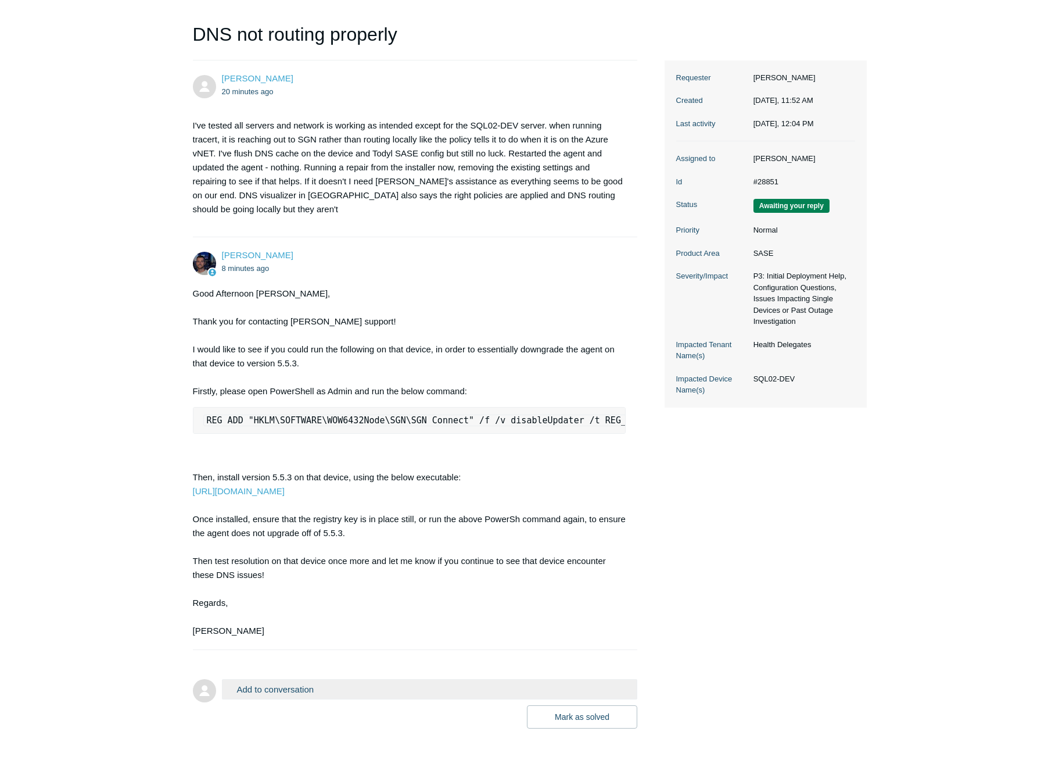
click at [427, 698] on button "Add to conversation" at bounding box center [430, 689] width 416 height 20
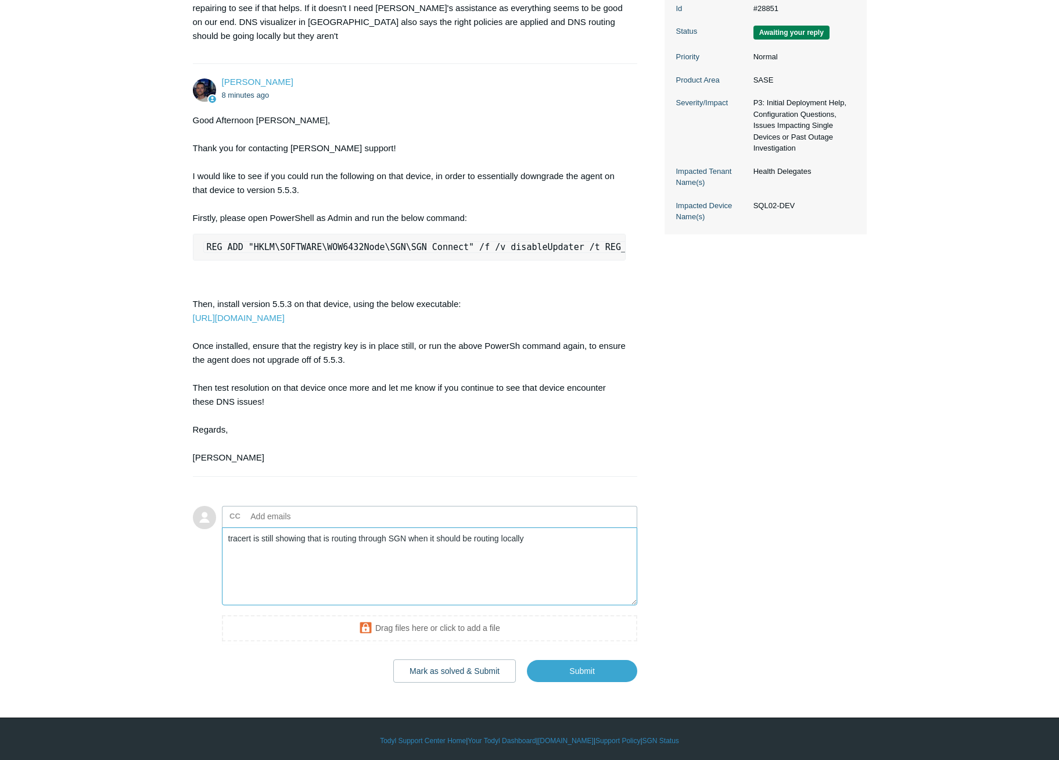
scroll to position [282, 0]
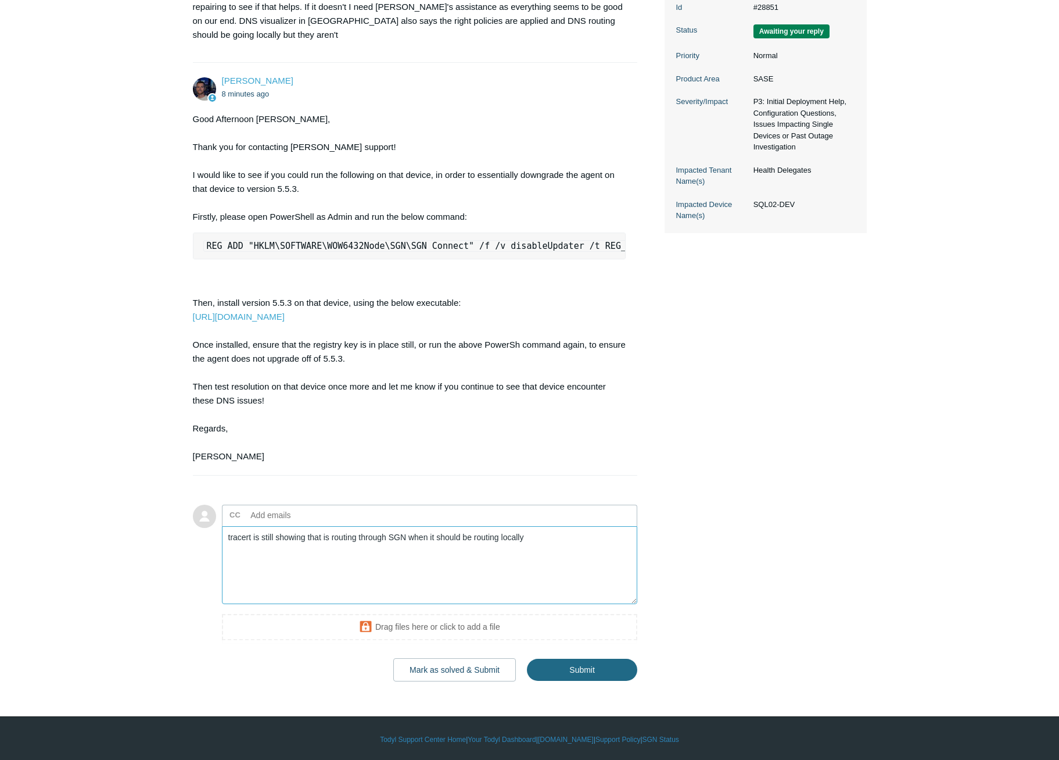
type textarea "tracert is still showing that is routing through SGN when it should be routing …"
click at [575, 682] on input "Submit" at bounding box center [582, 669] width 110 height 23
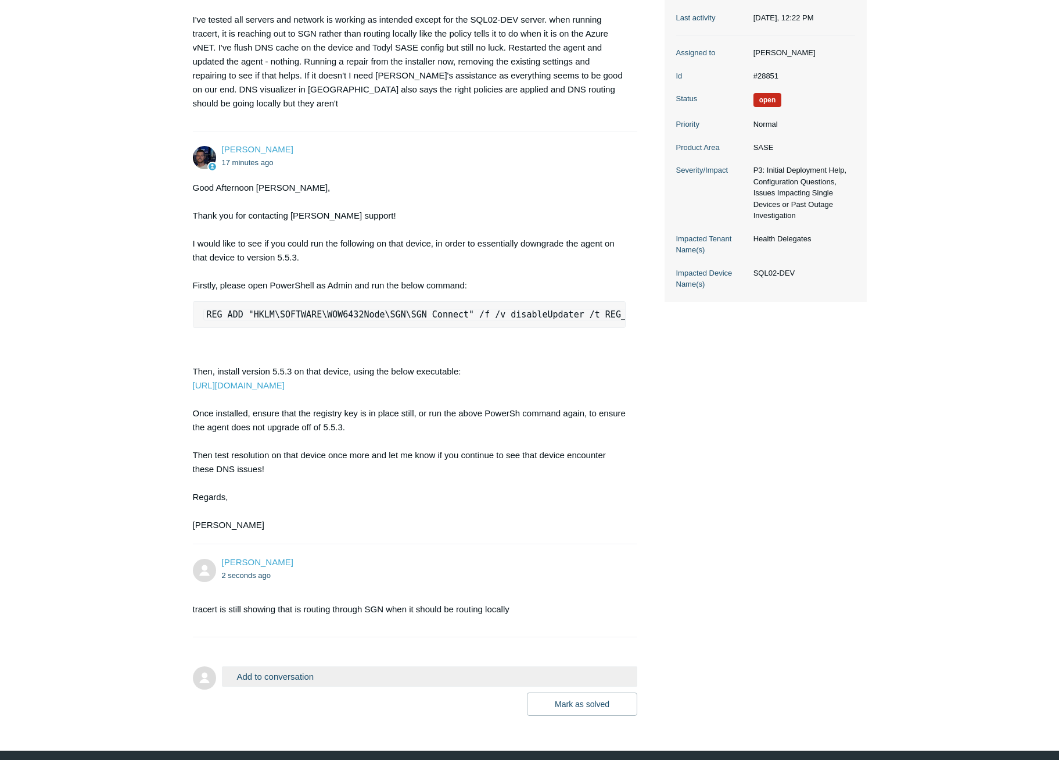
scroll to position [259, 0]
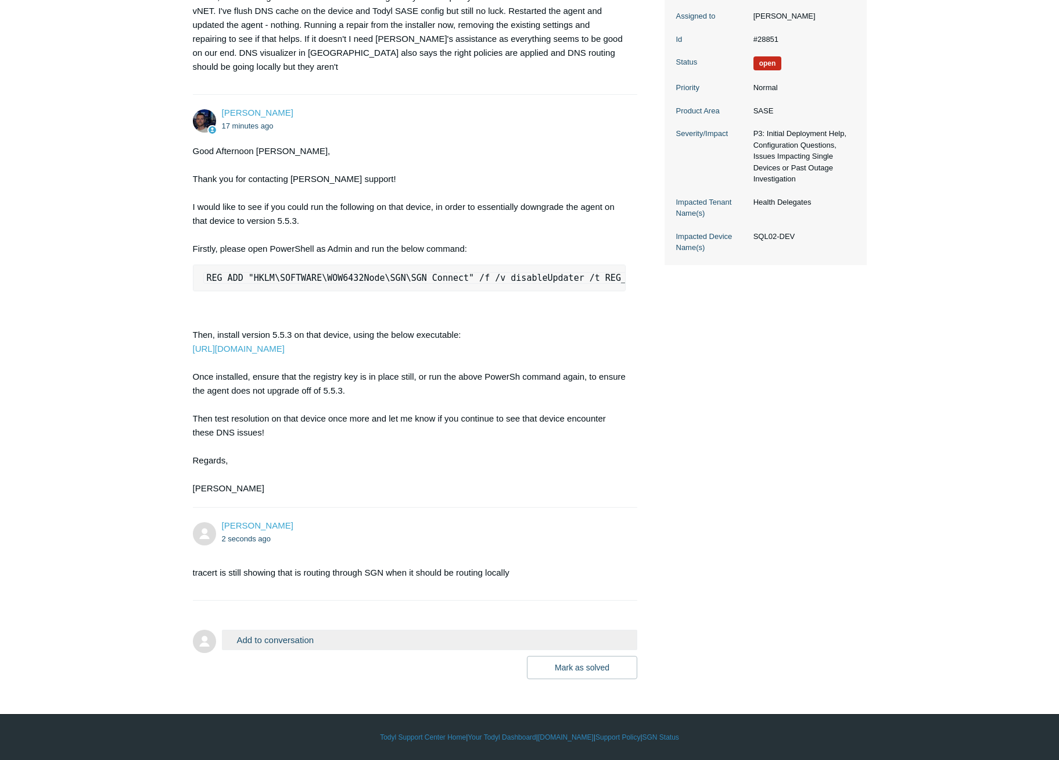
click at [282, 640] on button "Add to conversation" at bounding box center [430, 639] width 416 height 20
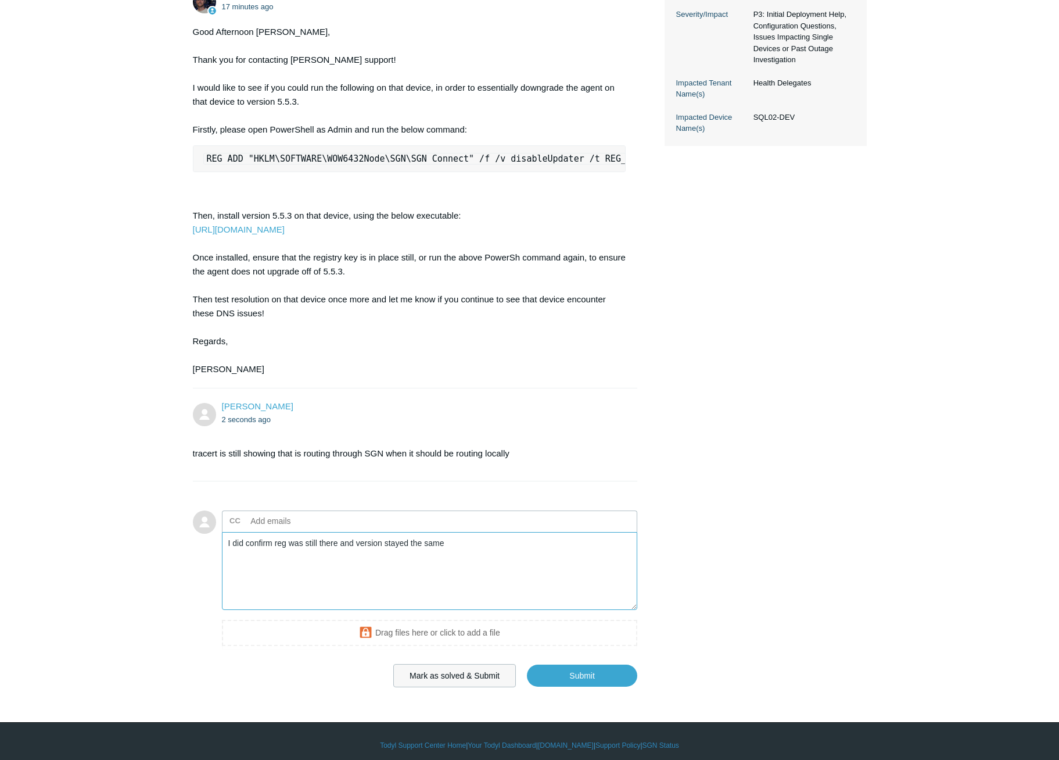
scroll to position [386, 0]
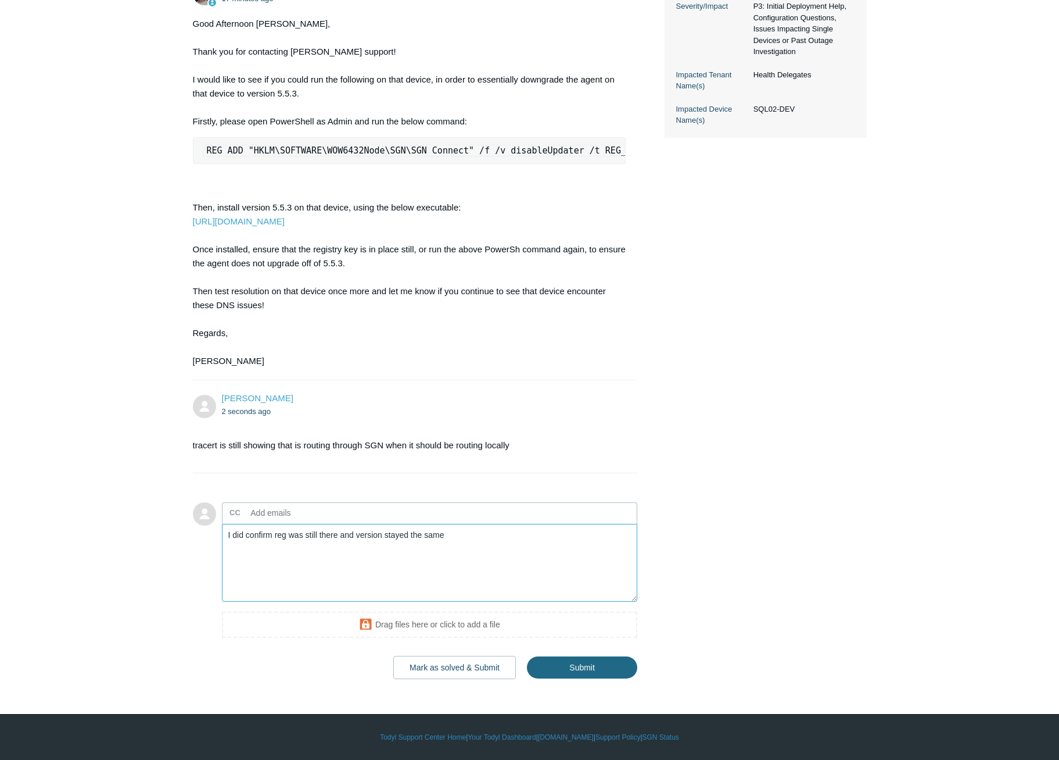
type textarea "I did confirm reg was still there and version stayed the same"
click at [552, 673] on input "Submit" at bounding box center [582, 667] width 110 height 23
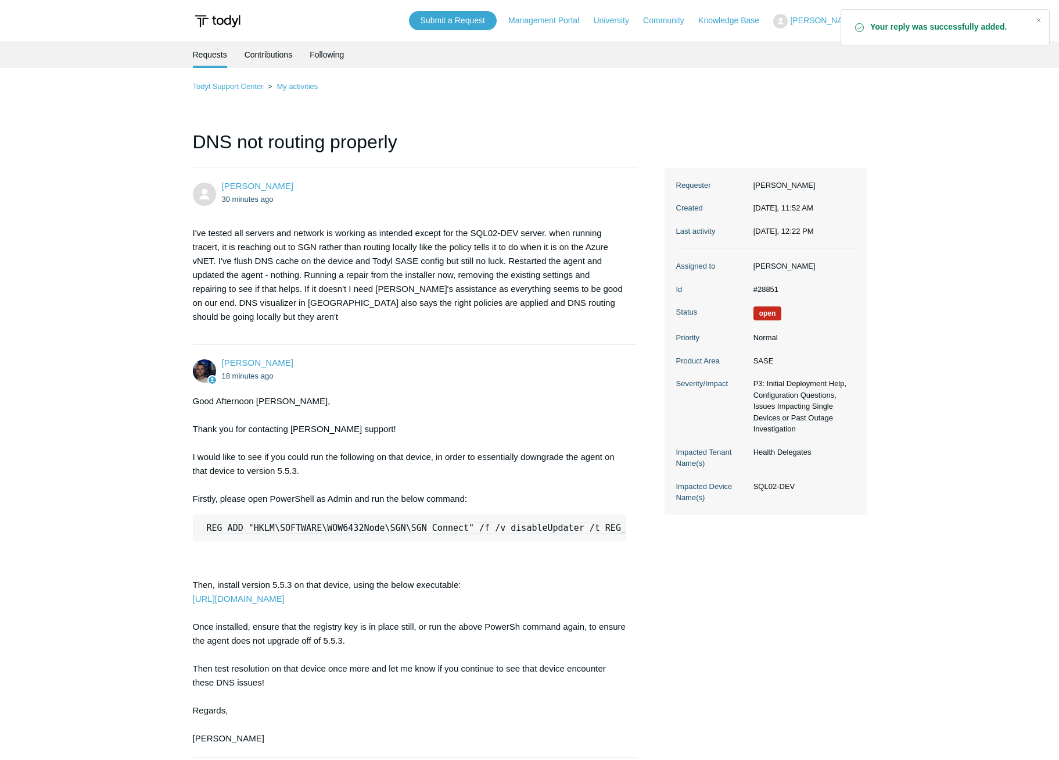
click at [130, 235] on main "Requests Contributions Following Todyl Support Center My activities DNS not rou…" at bounding box center [529, 531] width 1059 height 980
click at [289, 85] on link "My activities" at bounding box center [297, 86] width 41 height 9
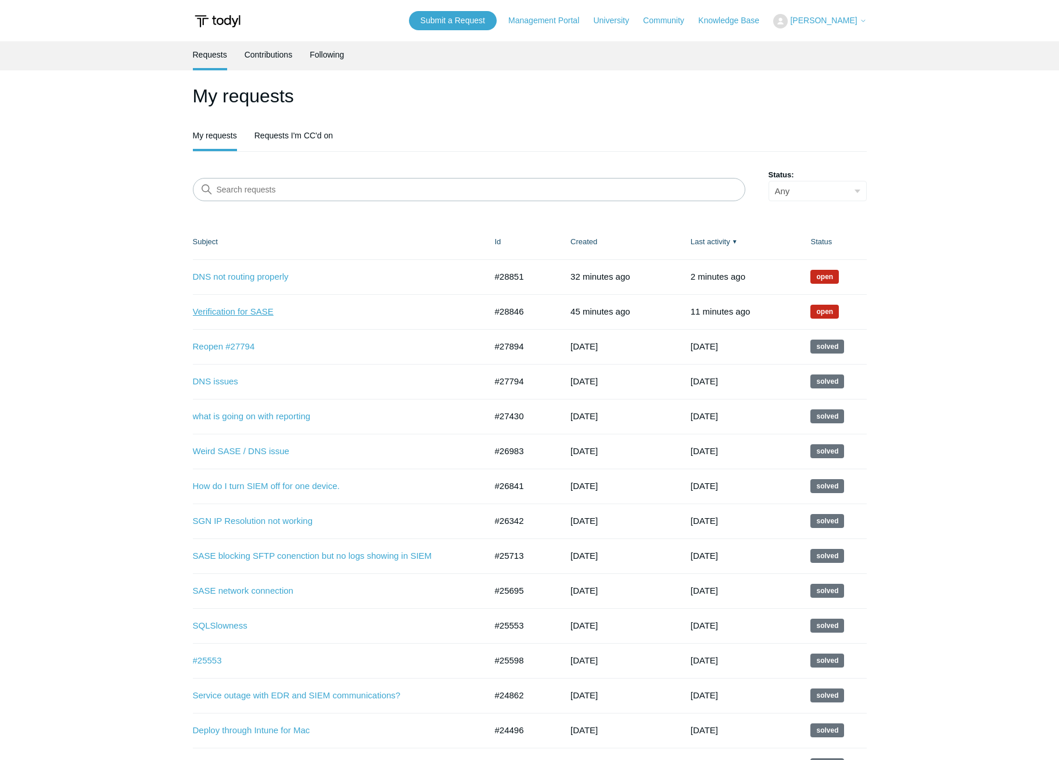
click at [264, 310] on link "Verification for SASE" at bounding box center [331, 311] width 276 height 13
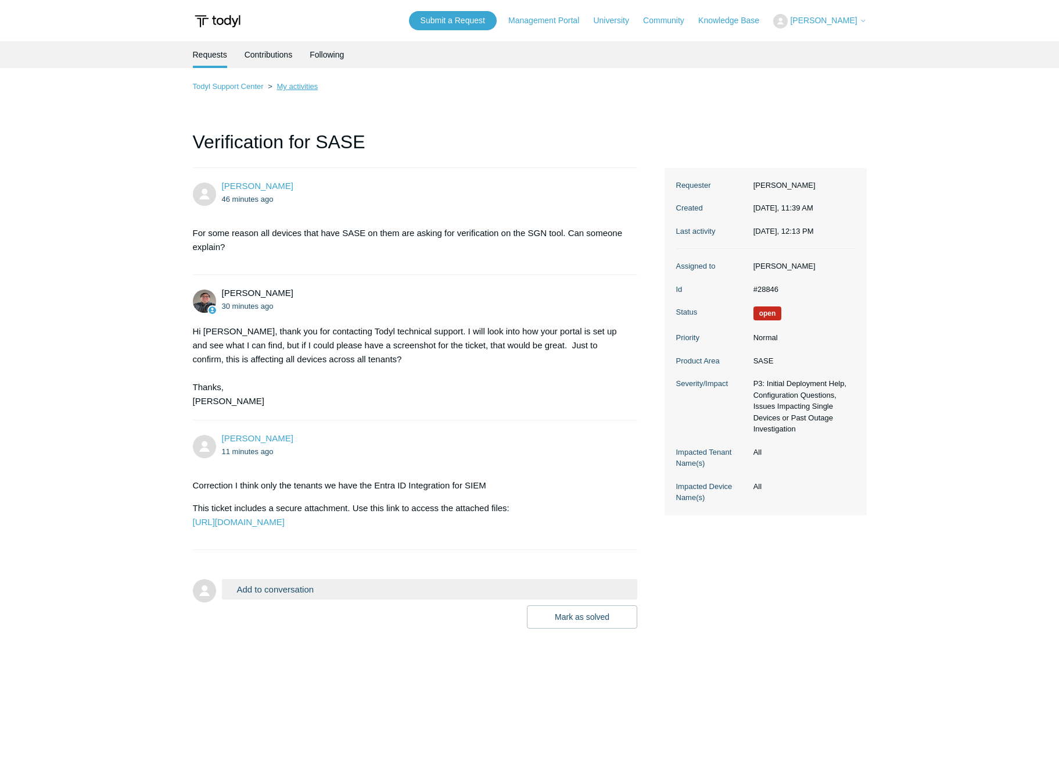
click at [302, 88] on link "My activities" at bounding box center [297, 86] width 41 height 9
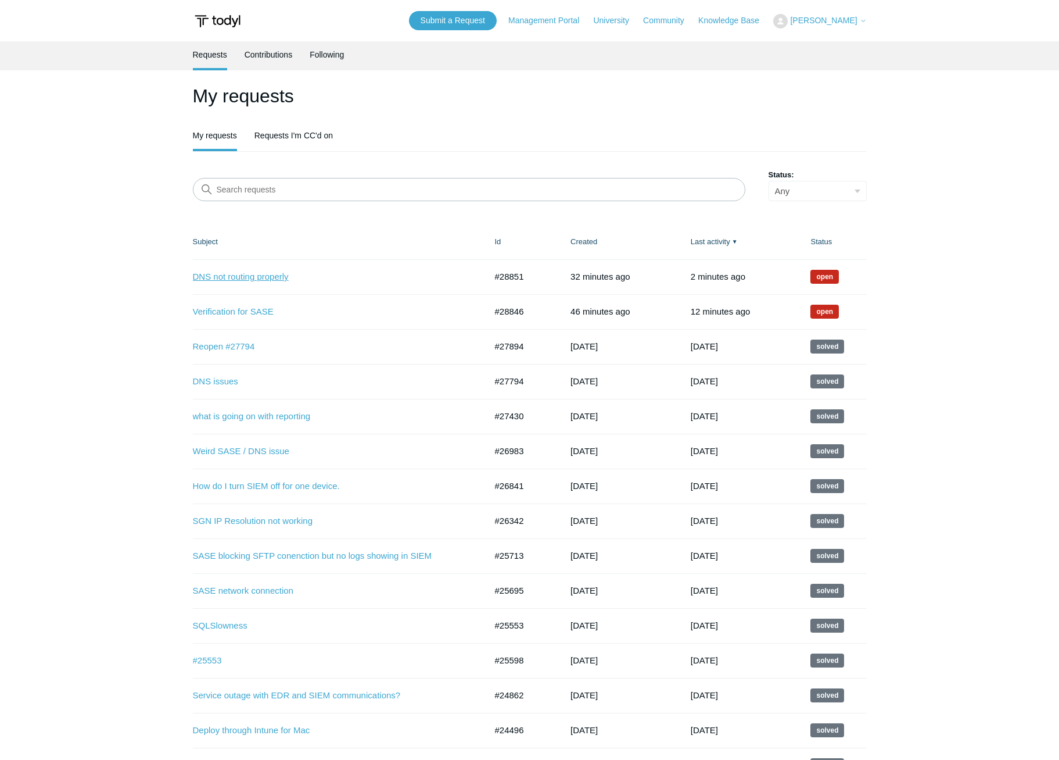
click at [278, 279] on link "DNS not routing properly" at bounding box center [331, 276] width 276 height 13
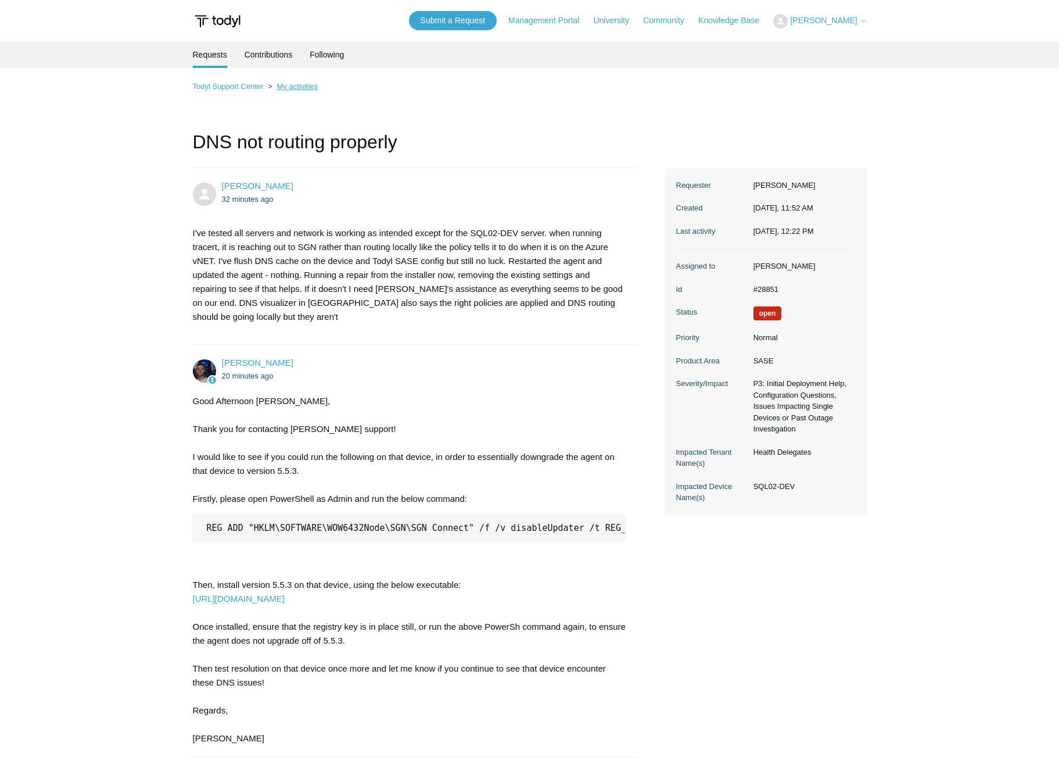
click at [310, 87] on link "My activities" at bounding box center [297, 86] width 41 height 9
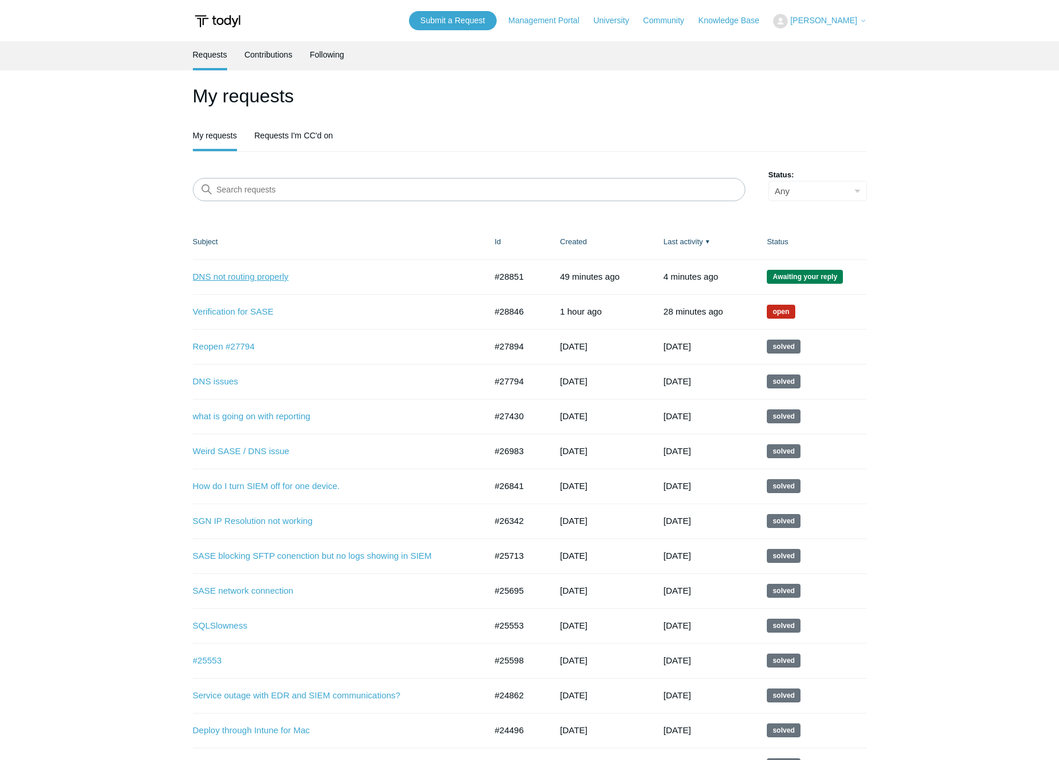
click at [238, 273] on link "DNS not routing properly" at bounding box center [331, 276] width 276 height 13
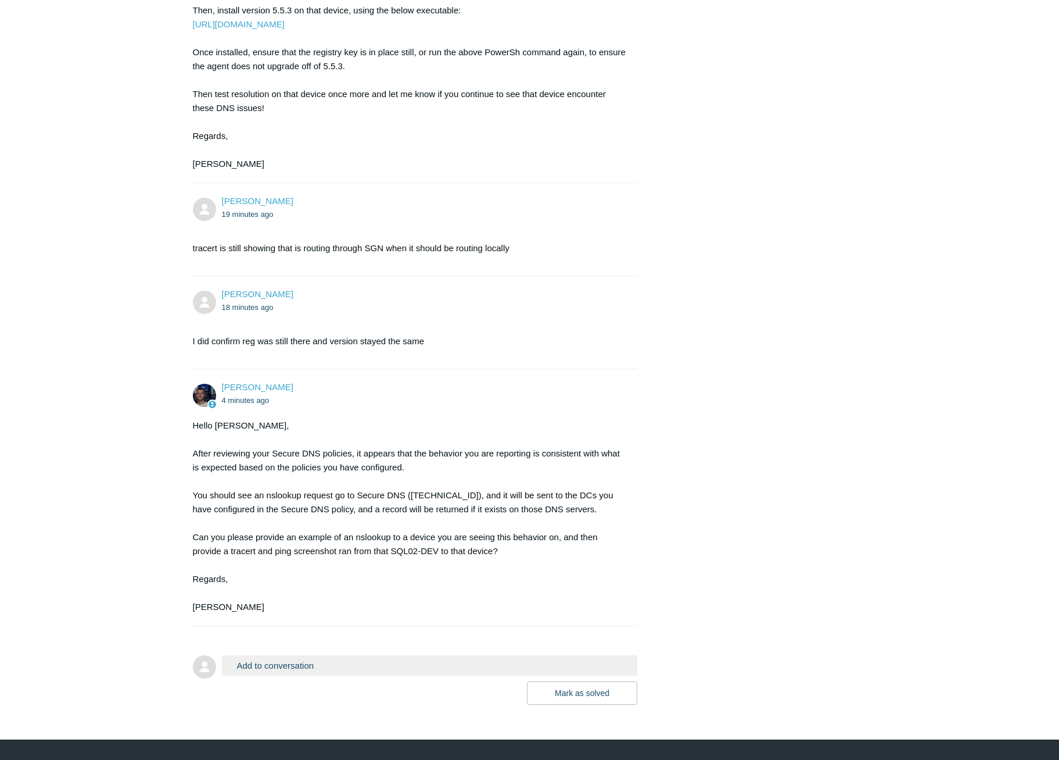
scroll to position [581, 0]
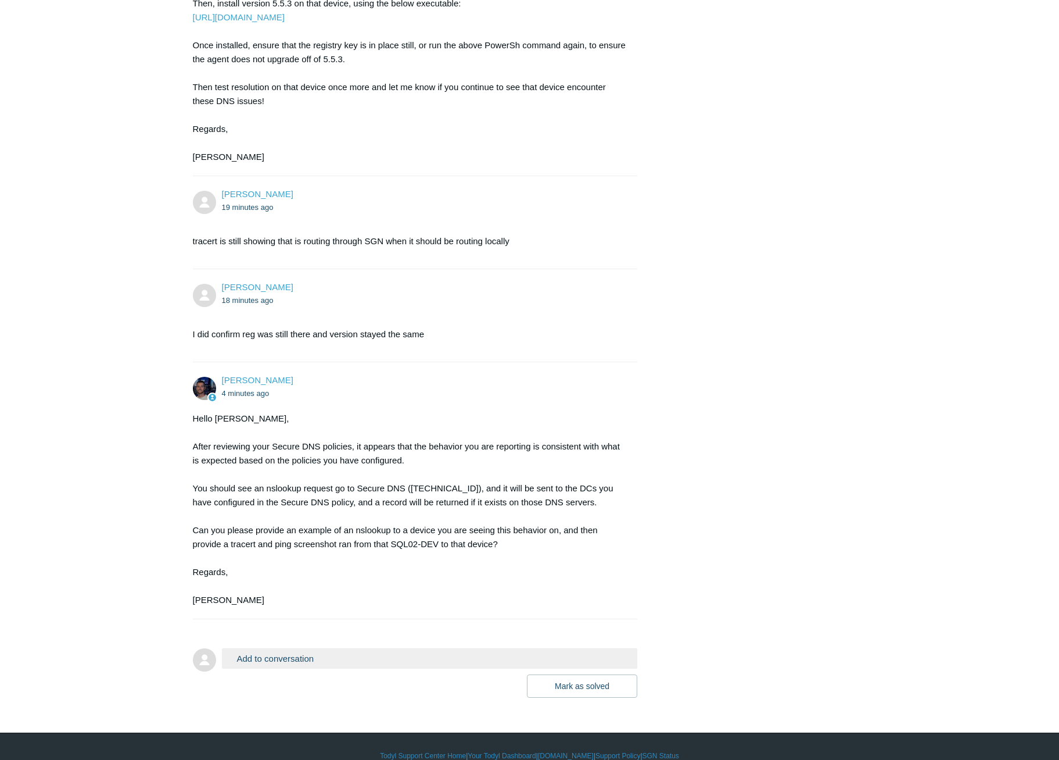
click at [342, 661] on button "Add to conversation" at bounding box center [430, 658] width 416 height 20
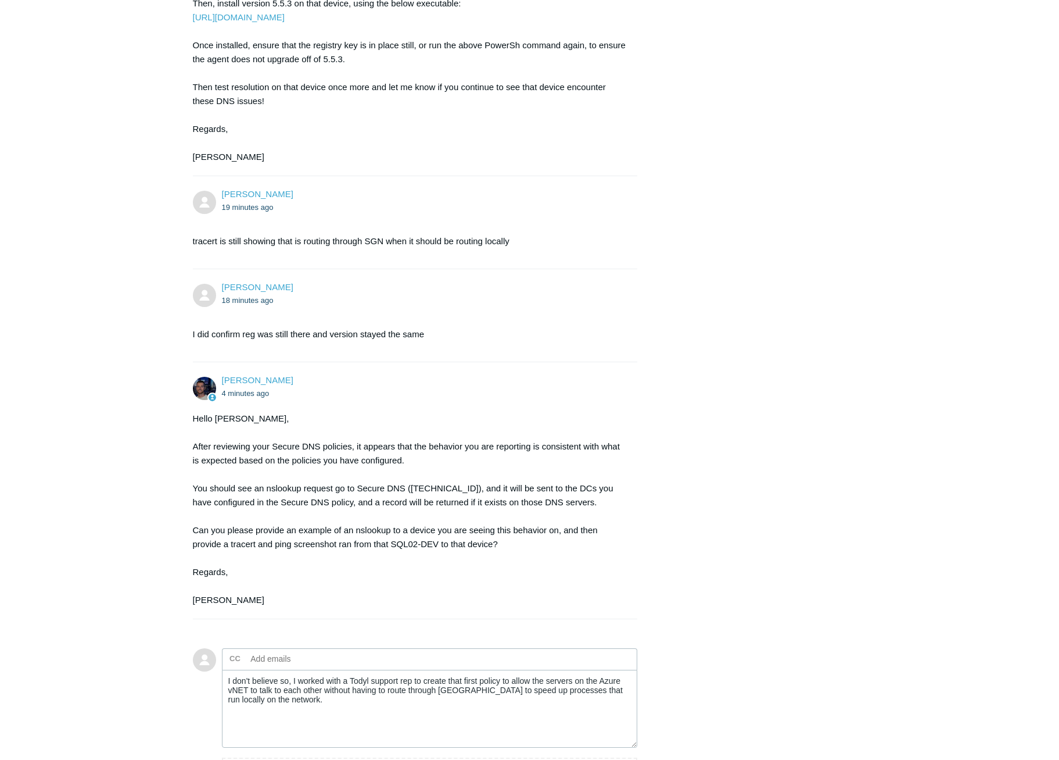
click at [102, 144] on main "Requests Contributions Following Todyl Support Center My activities DNS not rou…" at bounding box center [529, 142] width 1059 height 1365
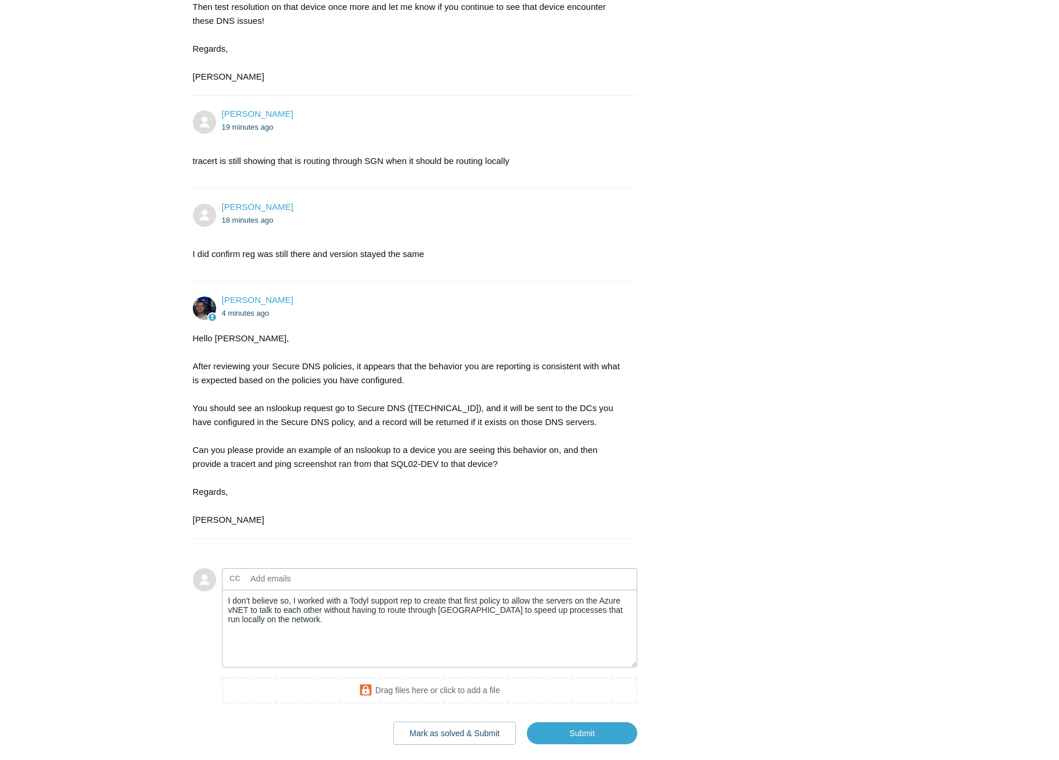
scroll to position [697, 0]
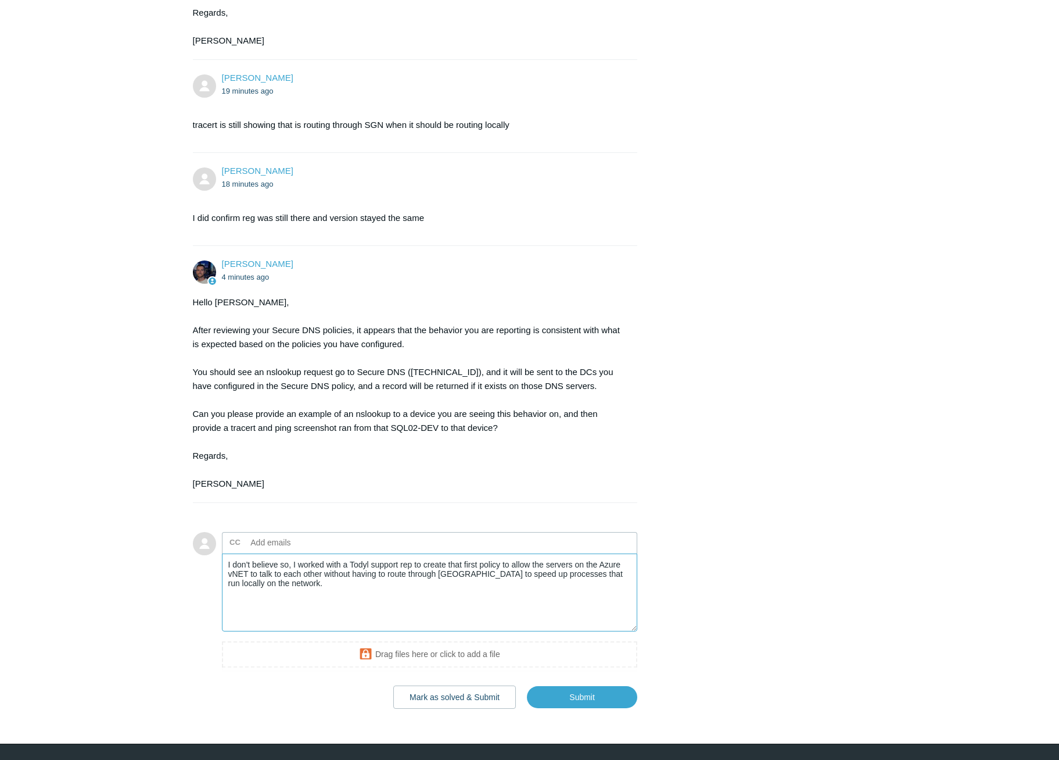
click at [350, 610] on textarea "I don't believe so, I worked with a Todyl support rep to create that first poli…" at bounding box center [430, 592] width 416 height 78
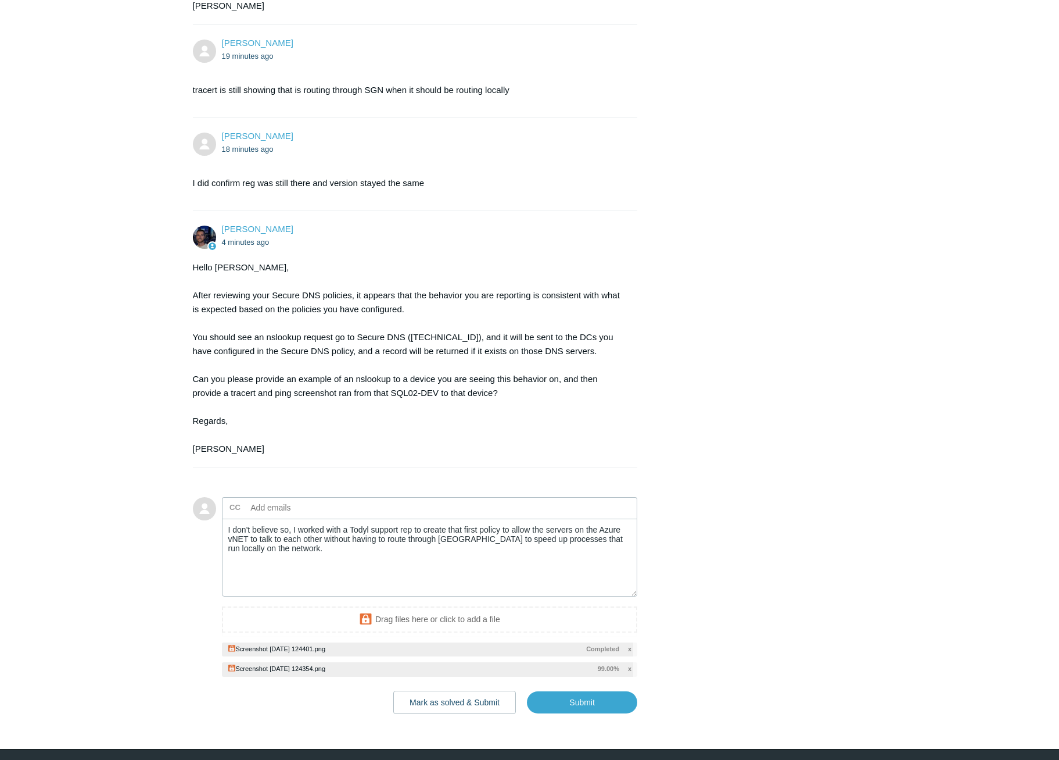
scroll to position [756, 0]
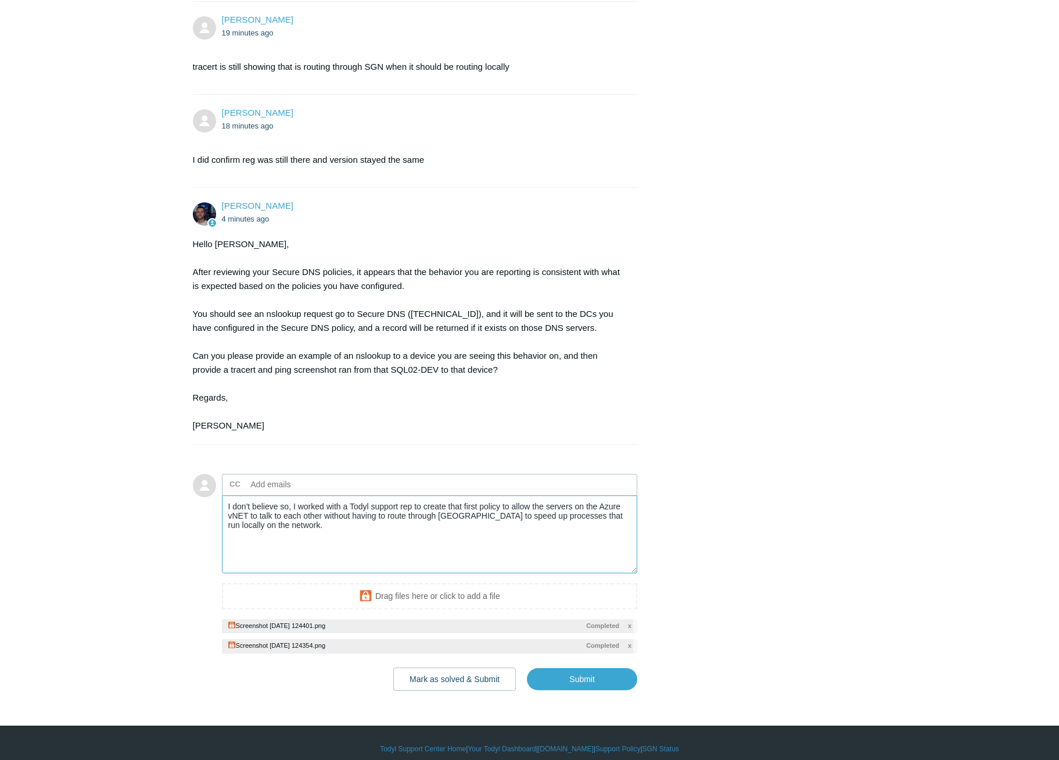
click at [338, 534] on textarea "I don't believe so, I worked with a Todyl support rep to create that first poli…" at bounding box center [430, 534] width 416 height 78
click at [389, 561] on textarea "I don't believe so, I worked with a Todyl support rep to create that first poli…" at bounding box center [430, 534] width 416 height 78
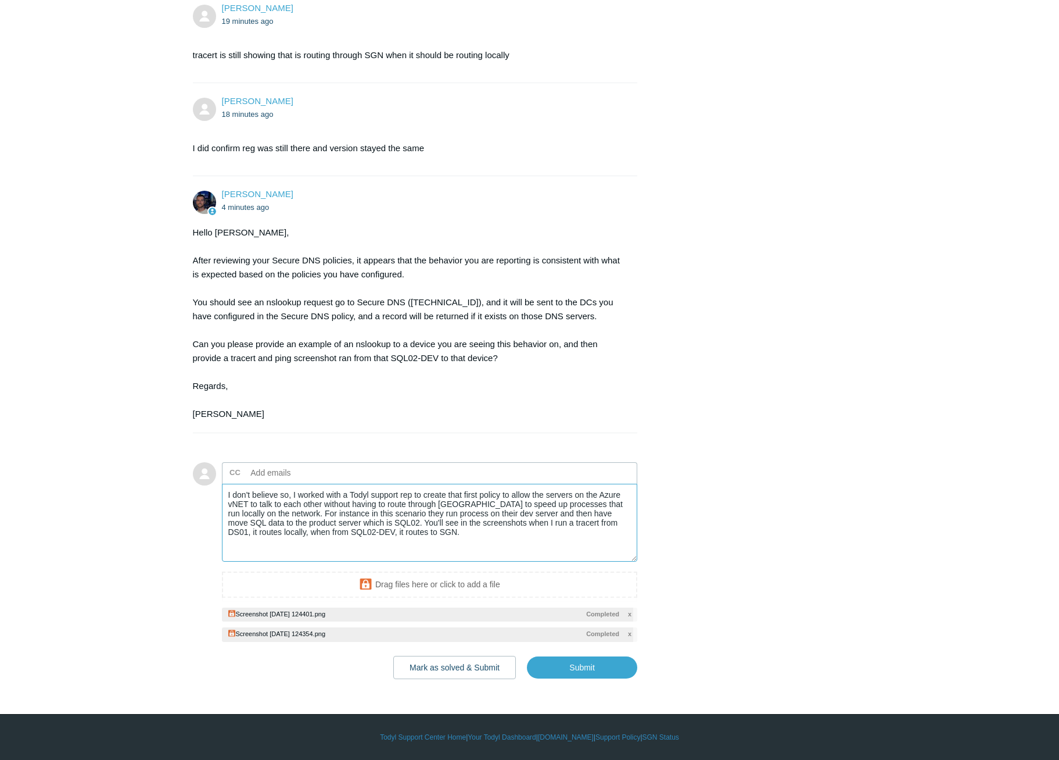
scroll to position [776, 0]
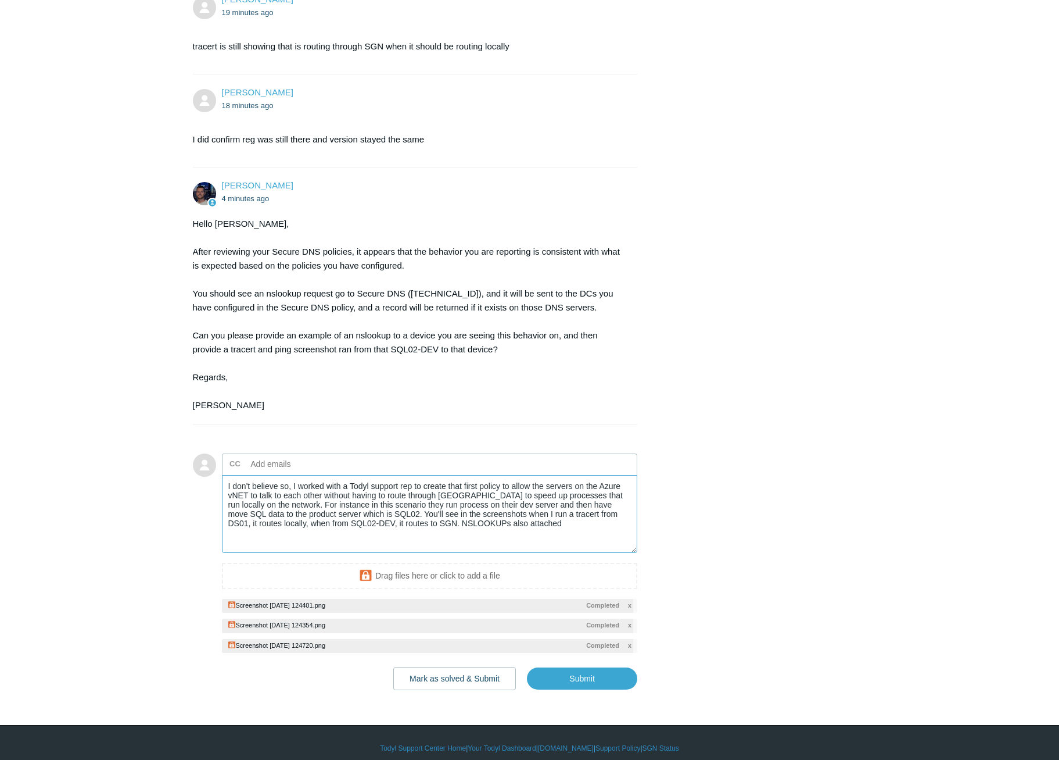
click at [499, 532] on textarea "I don't believe so, I worked with a Todyl support rep to create that first poli…" at bounding box center [430, 514] width 416 height 78
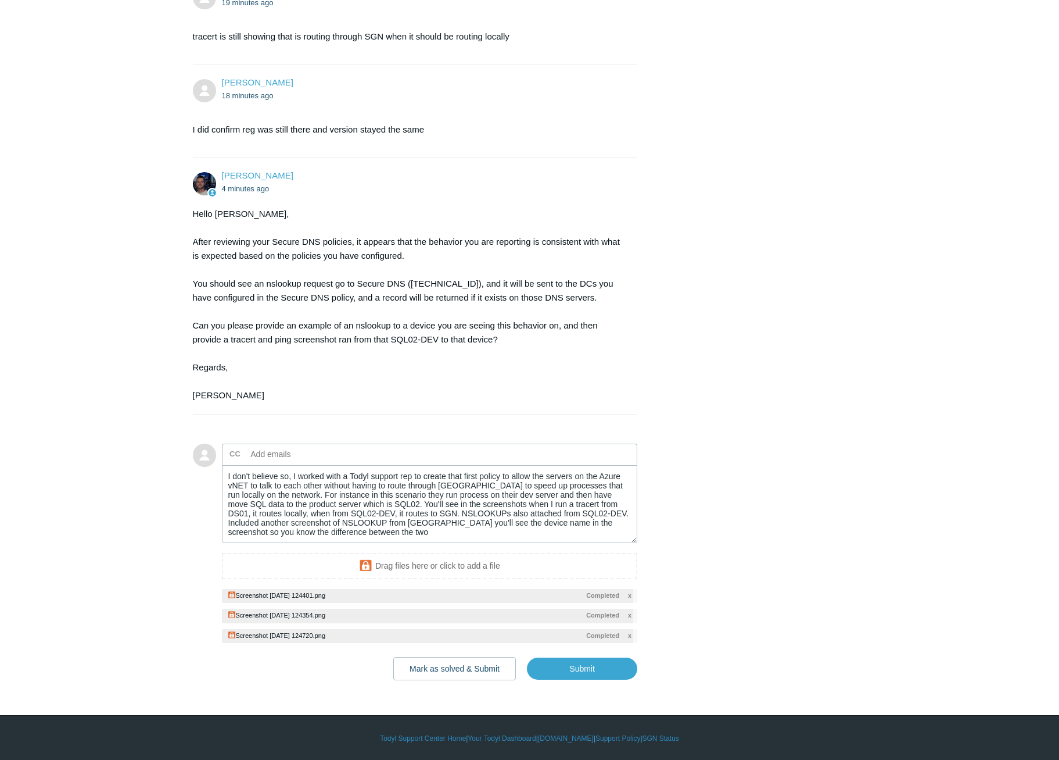
scroll to position [796, 0]
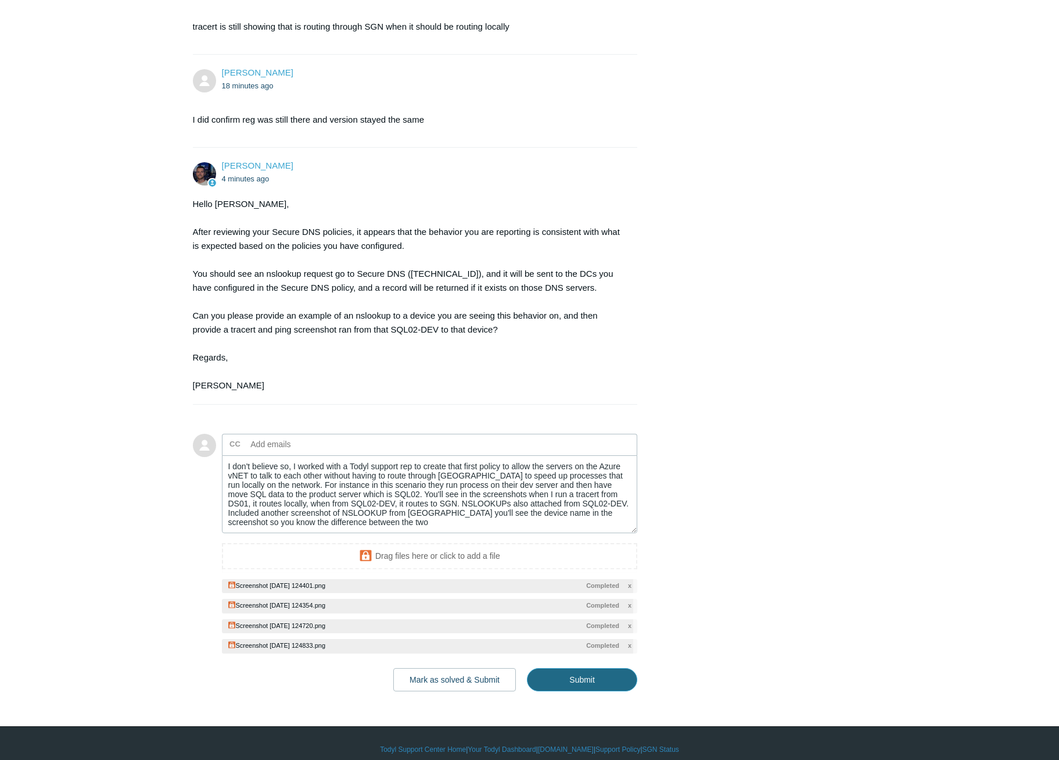
click at [625, 681] on input "Submit" at bounding box center [582, 679] width 110 height 23
type textarea "I don't believe so, I worked with a Todyl support rep to create that first poli…"
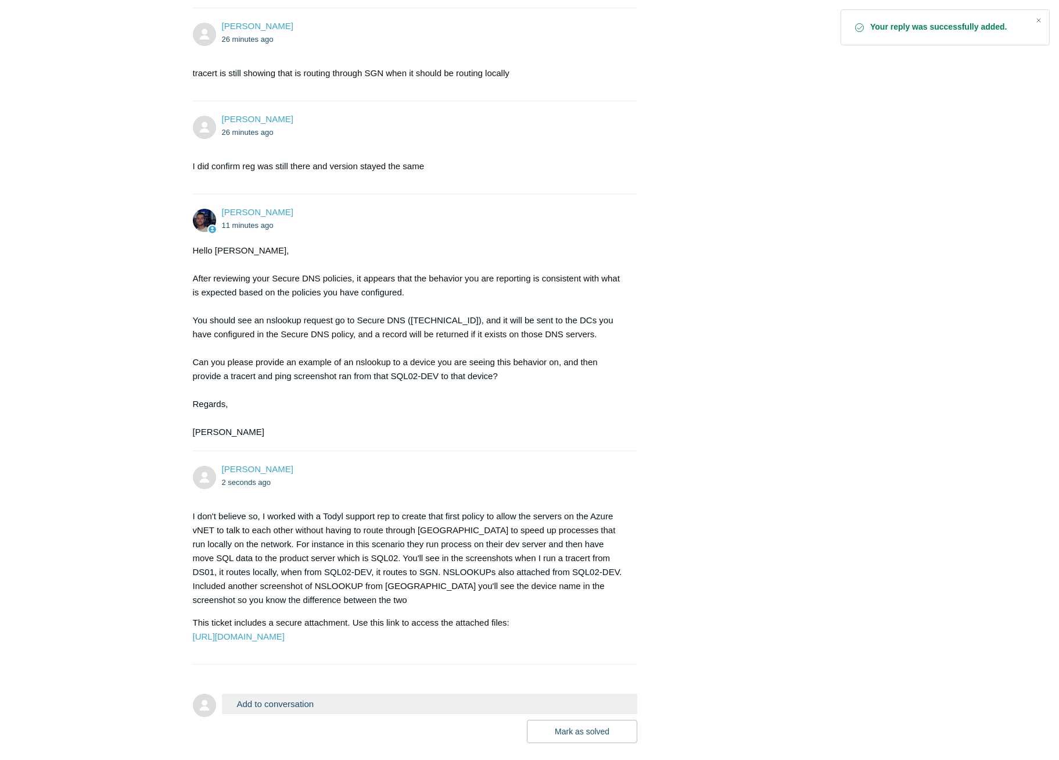
scroll to position [850, 0]
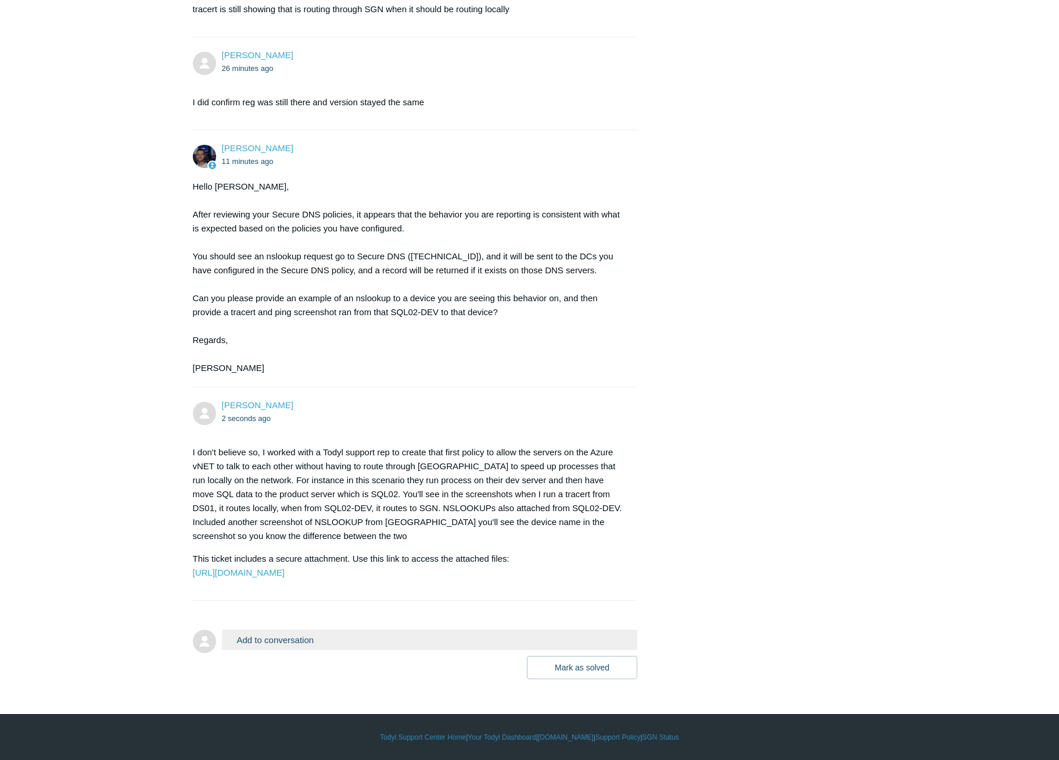
click at [268, 641] on button "Add to conversation" at bounding box center [430, 639] width 416 height 20
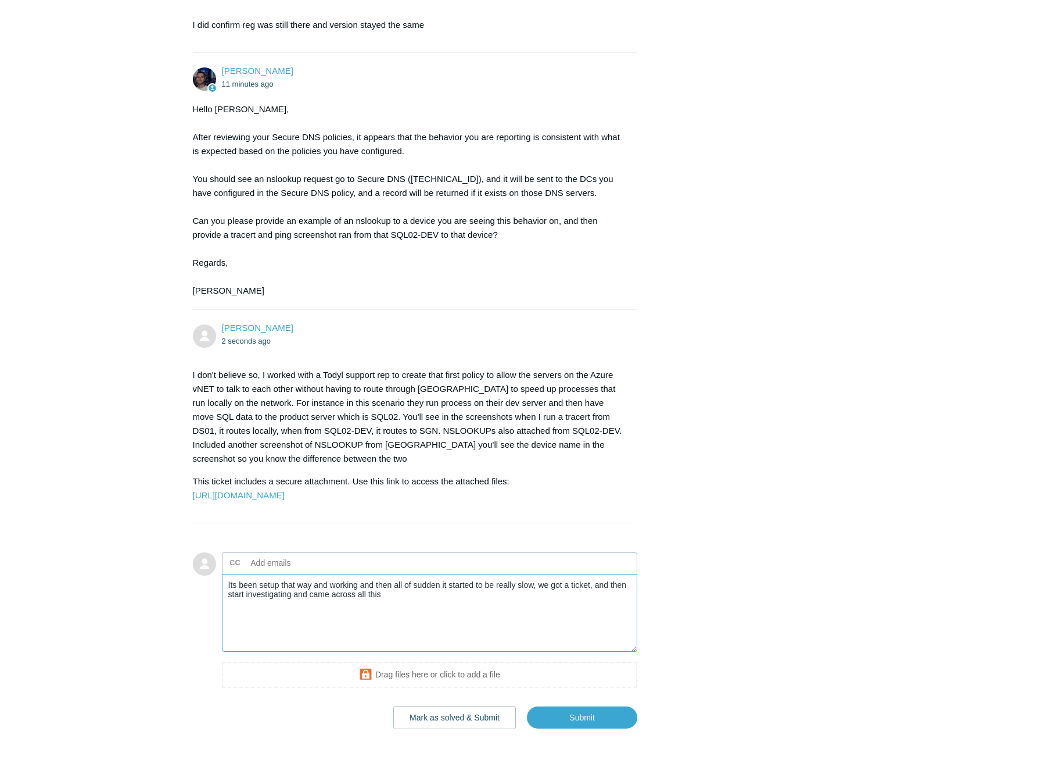
scroll to position [977, 0]
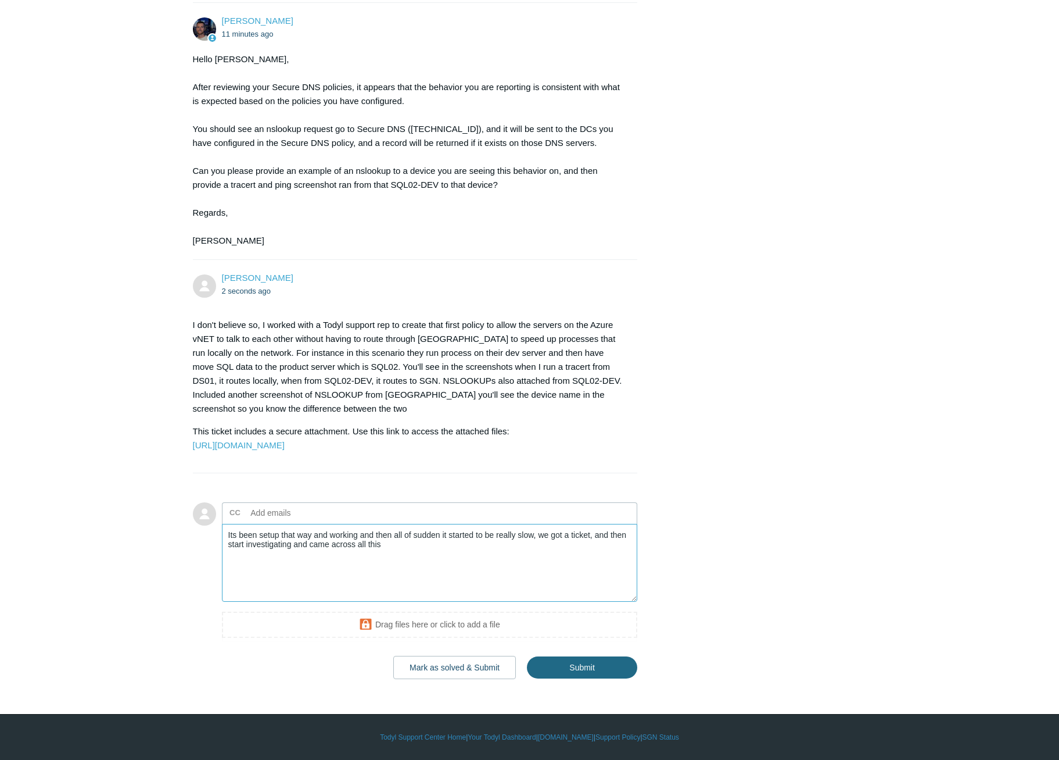
type textarea "Its been setup that way and working and then all of sudden it started to be rea…"
click at [559, 676] on input "Submit" at bounding box center [582, 667] width 110 height 23
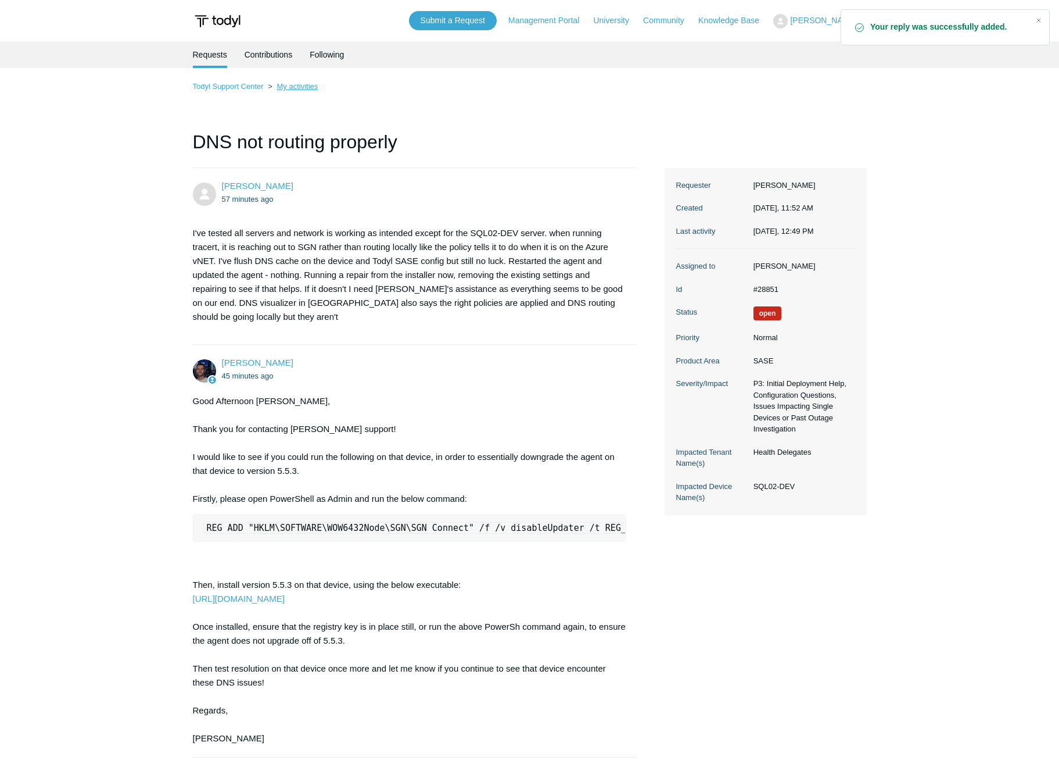
click at [300, 89] on link "My activities" at bounding box center [297, 86] width 41 height 9
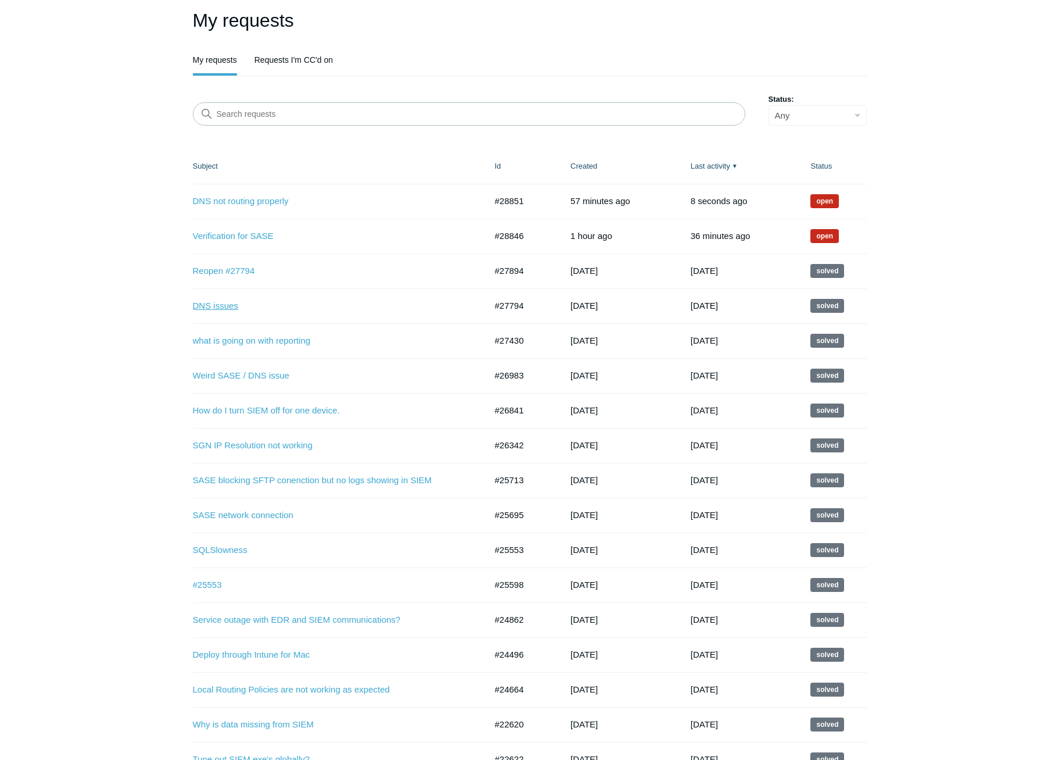
scroll to position [69, 0]
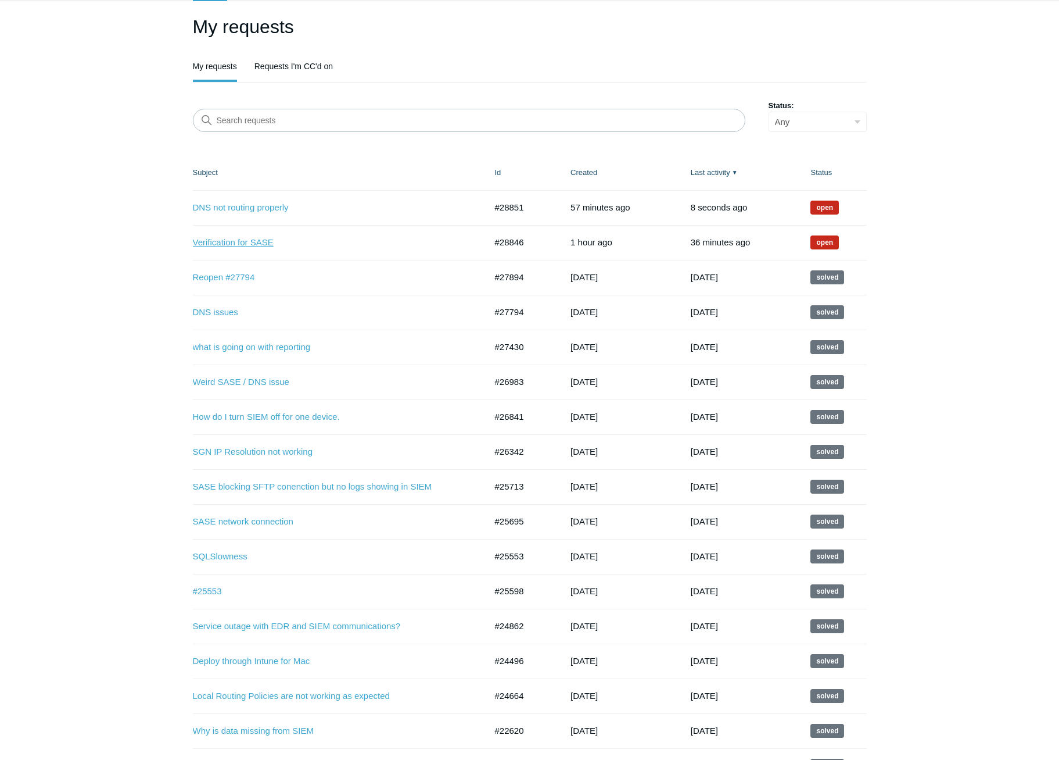
click at [262, 243] on link "Verification for SASE" at bounding box center [331, 242] width 276 height 13
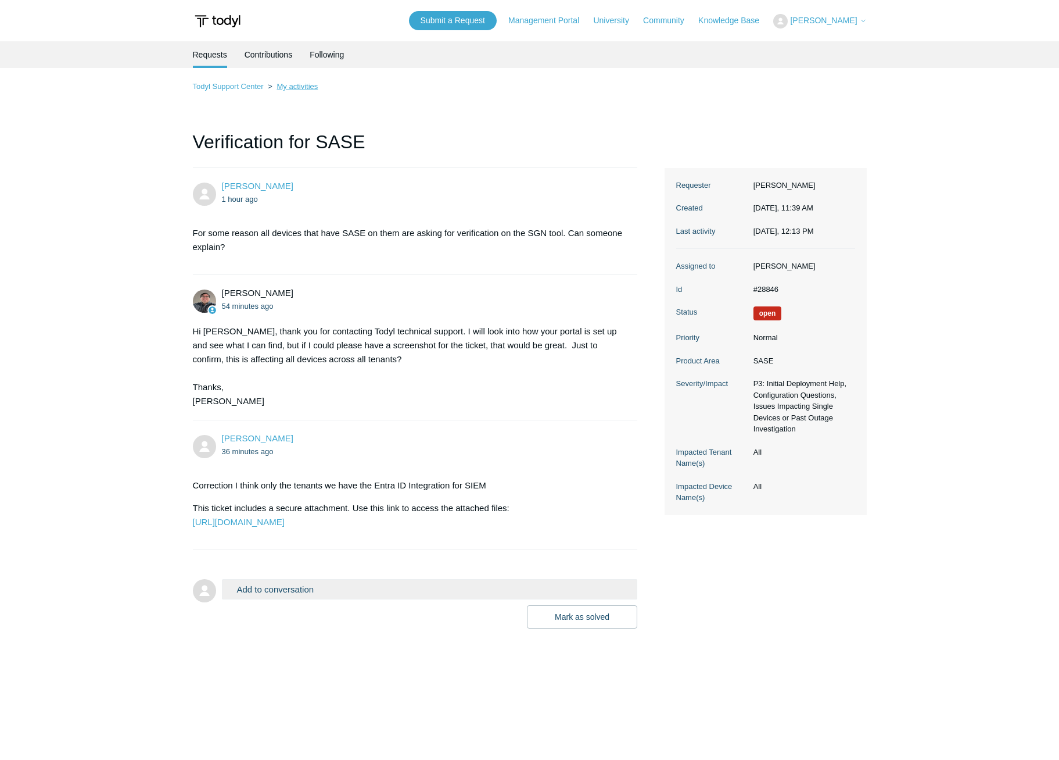
click at [287, 85] on link "My activities" at bounding box center [297, 86] width 41 height 9
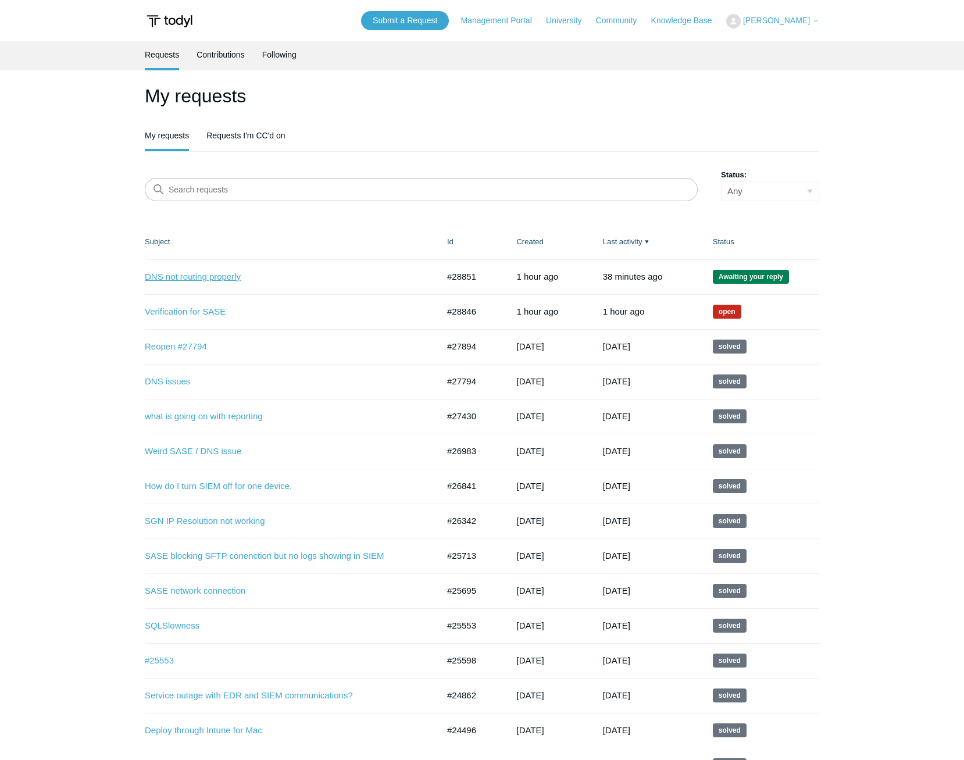
click at [181, 276] on link "DNS not routing properly" at bounding box center [283, 276] width 276 height 13
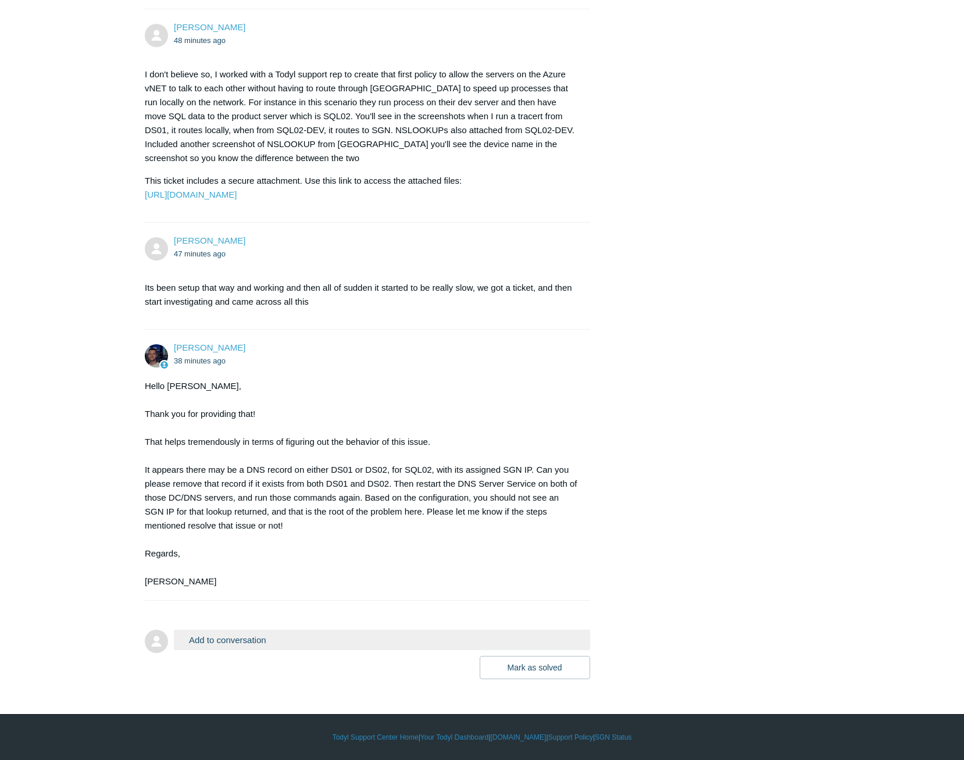
scroll to position [1227, 0]
click at [257, 642] on button "Add to conversation" at bounding box center [382, 639] width 416 height 20
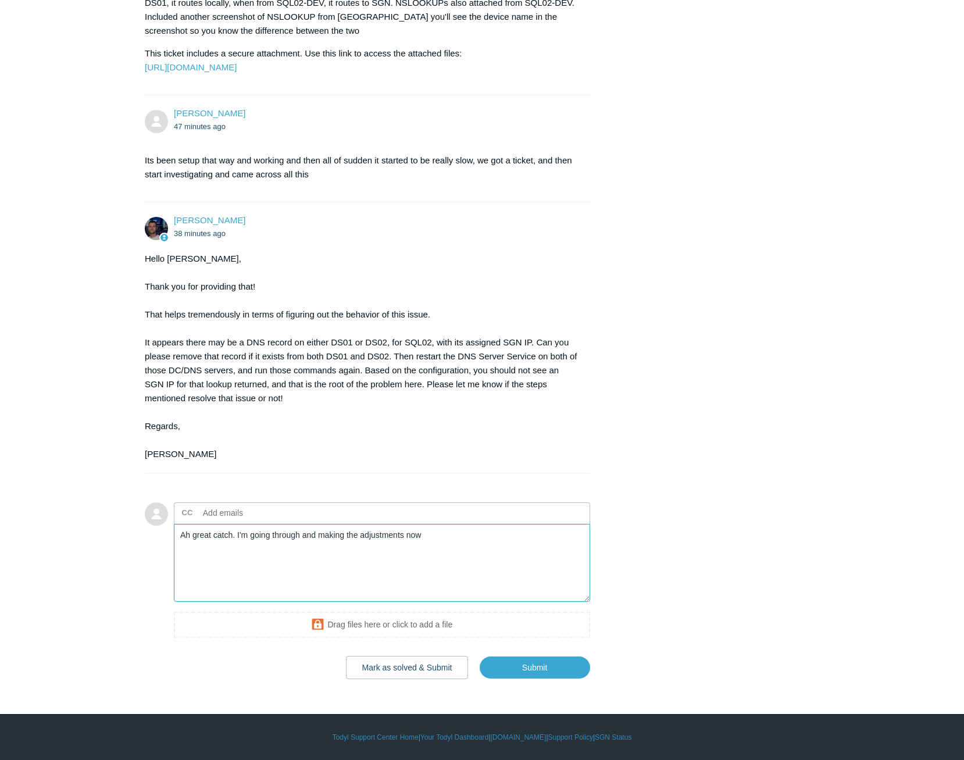
scroll to position [1355, 0]
type textarea "Ah great catch. I'm going through and making the adjustments now"
click at [517, 675] on input "Submit" at bounding box center [534, 667] width 110 height 23
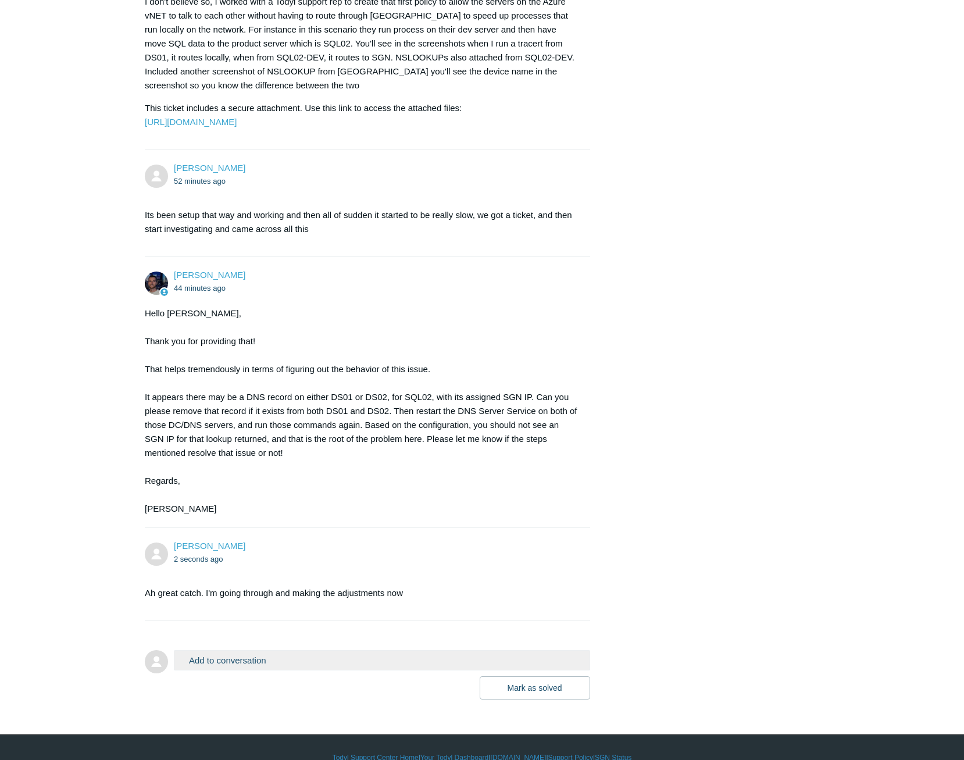
scroll to position [1262, 0]
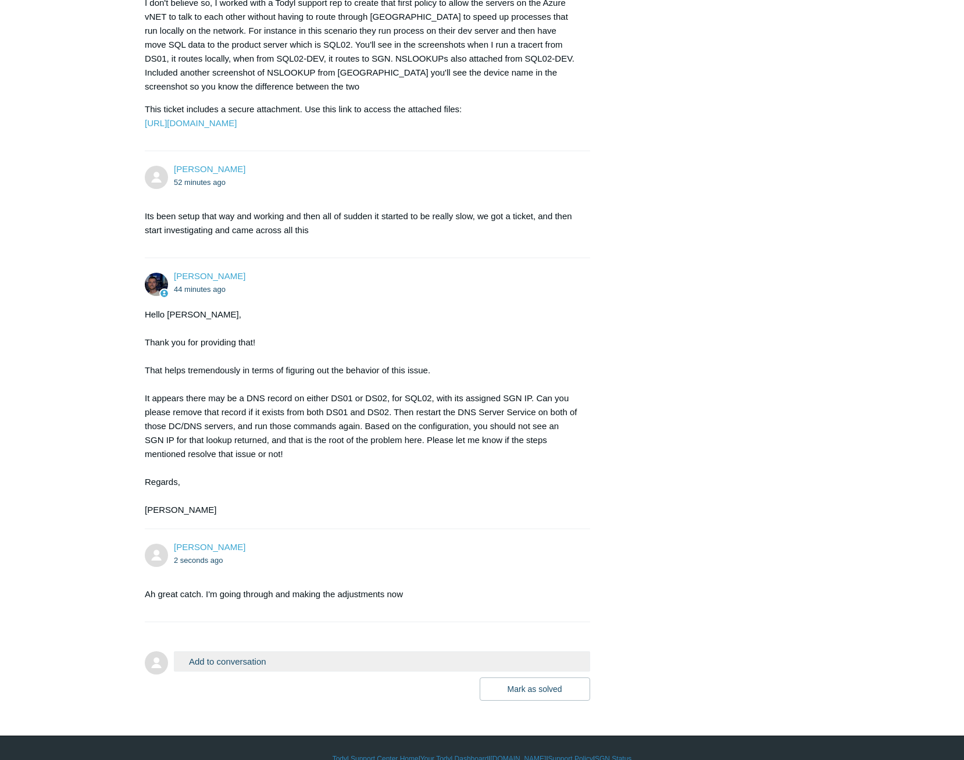
click at [281, 671] on button "Add to conversation" at bounding box center [382, 661] width 416 height 20
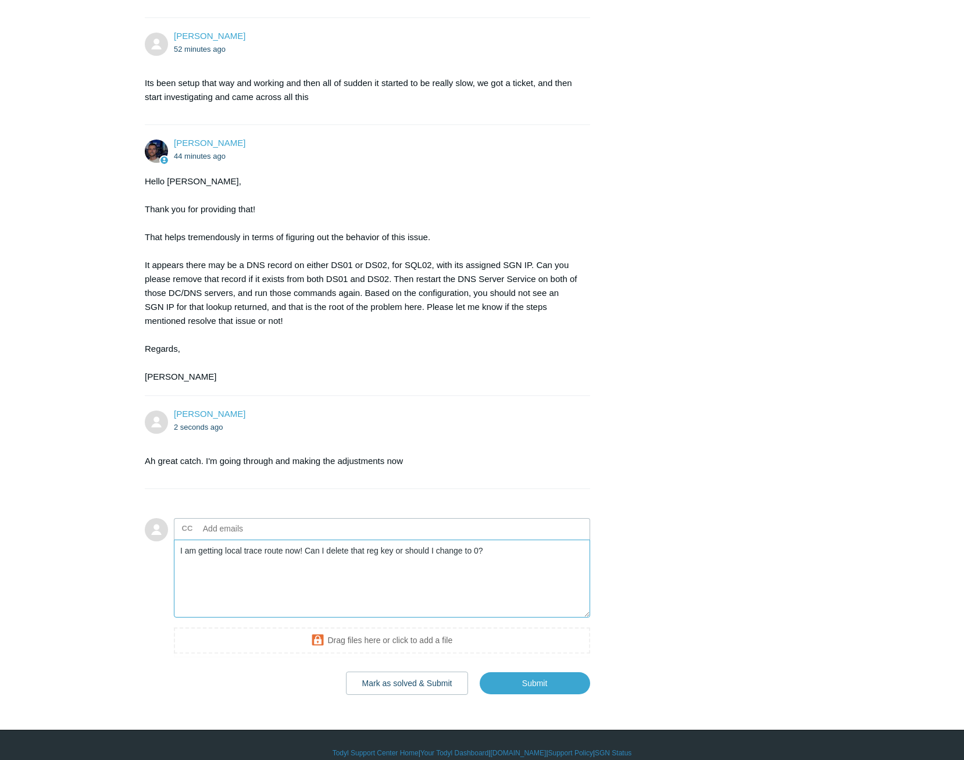
scroll to position [1448, 0]
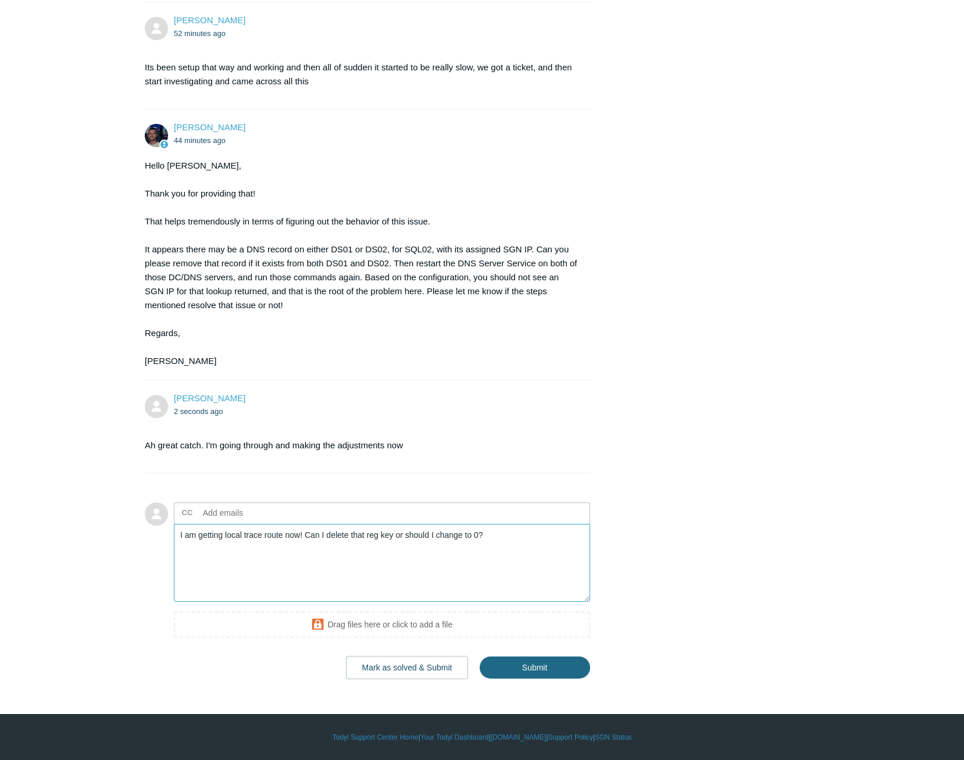
type textarea "I am getting local trace route now! Can I delete that reg key or should I chang…"
click at [513, 658] on input "Submit" at bounding box center [534, 667] width 110 height 23
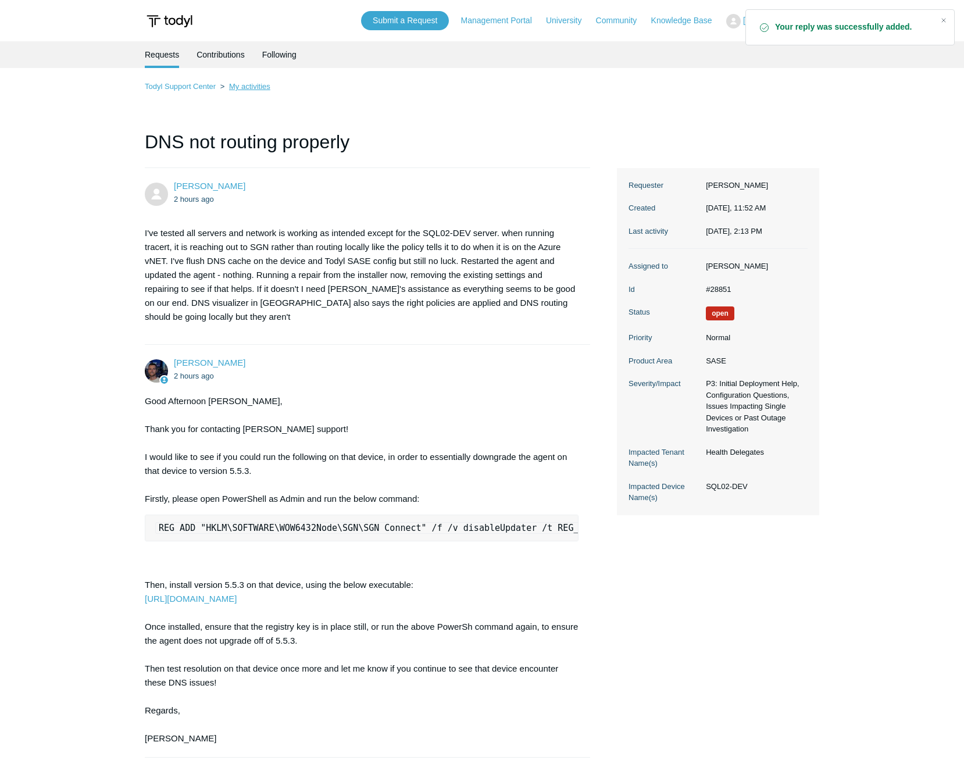
click at [240, 85] on link "My activities" at bounding box center [249, 86] width 41 height 9
